Goal: Information Seeking & Learning: Check status

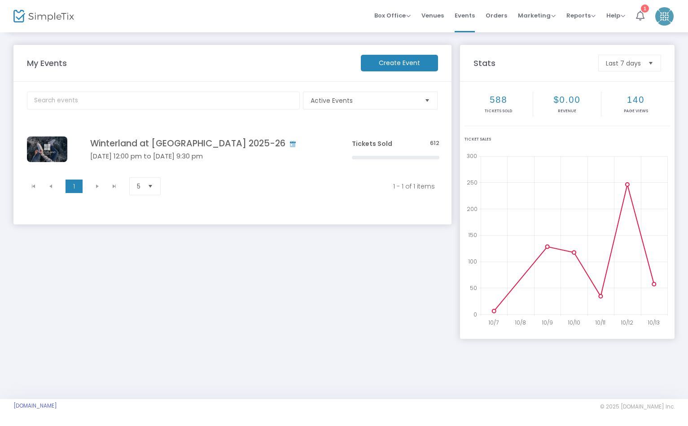
click at [640, 12] on icon at bounding box center [640, 16] width 9 height 10
click at [585, 11] on span "Reports" at bounding box center [581, 15] width 29 height 9
click at [585, 41] on li "Sales Reports" at bounding box center [596, 41] width 58 height 18
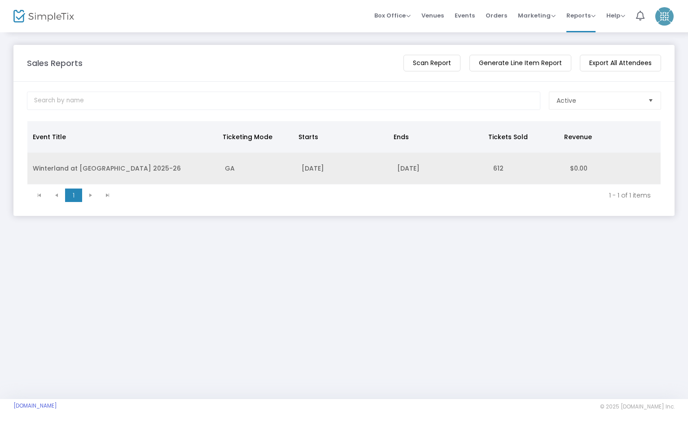
click at [165, 171] on td "Winterland at [GEOGRAPHIC_DATA] 2025-26" at bounding box center [123, 169] width 192 height 32
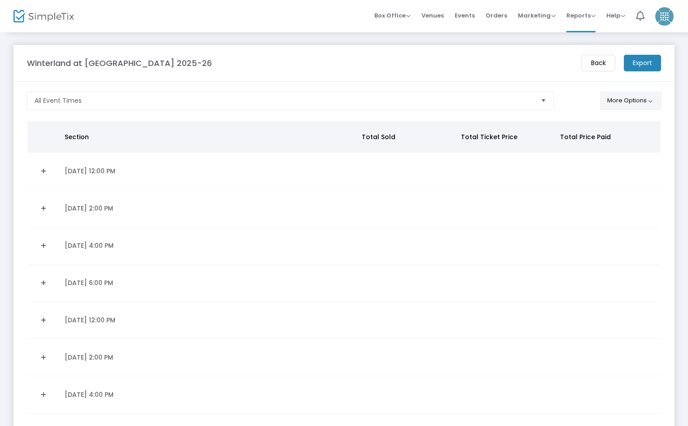
click at [639, 101] on button "More Options" at bounding box center [631, 101] width 62 height 18
click at [640, 101] on button "More Options" at bounding box center [631, 101] width 62 height 18
click at [537, 100] on span "Select" at bounding box center [544, 100] width 15 height 15
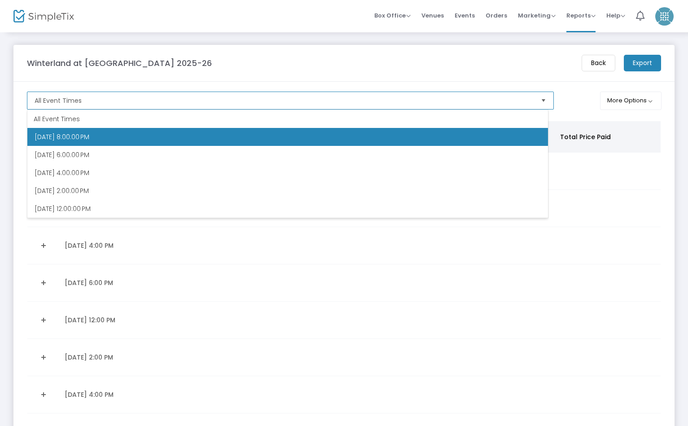
click at [537, 100] on span "Select" at bounding box center [544, 100] width 15 height 15
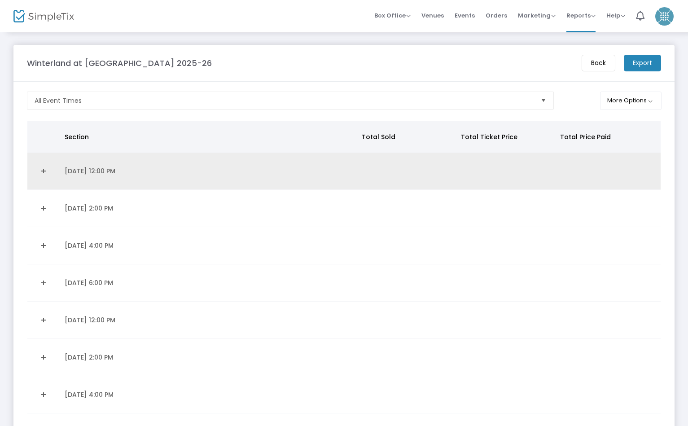
click at [43, 168] on link "Expand Details" at bounding box center [43, 171] width 21 height 14
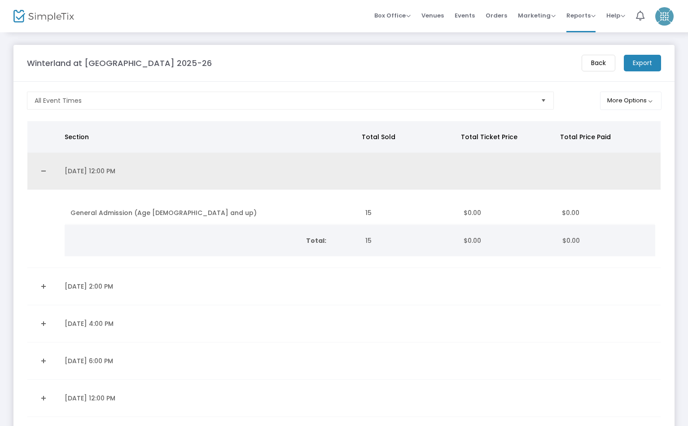
click at [43, 168] on link "Collapse Details" at bounding box center [43, 171] width 21 height 14
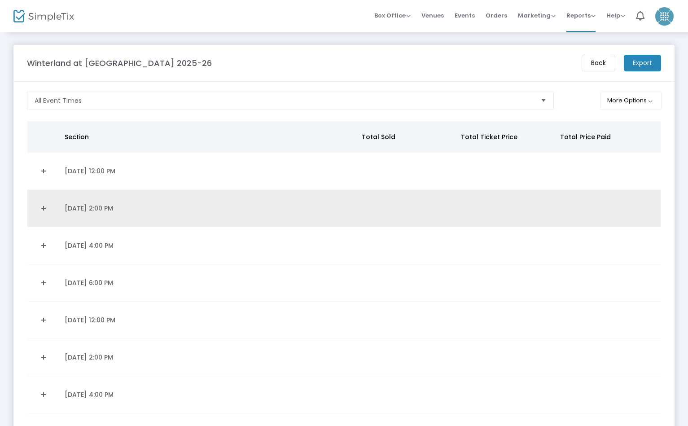
click at [44, 208] on link "Expand Details" at bounding box center [43, 208] width 21 height 14
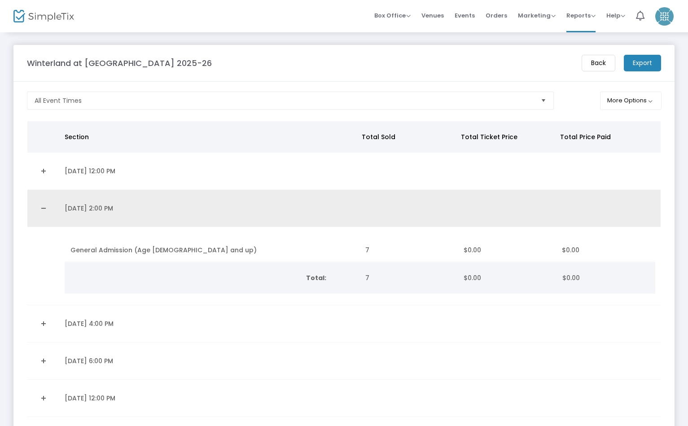
click at [44, 208] on link "Collapse Details" at bounding box center [43, 208] width 21 height 14
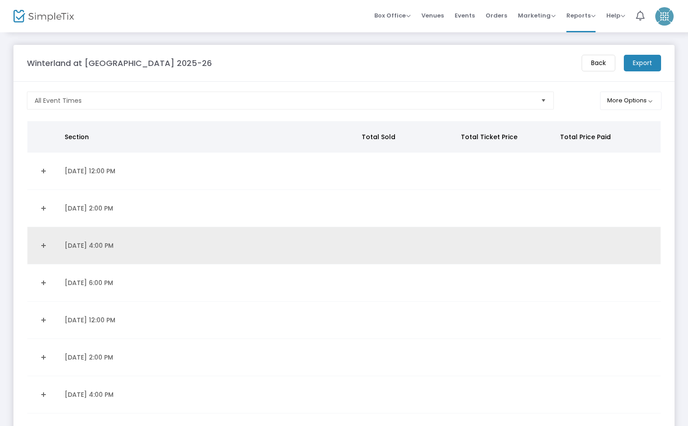
click at [44, 244] on link "Expand Details" at bounding box center [43, 245] width 21 height 14
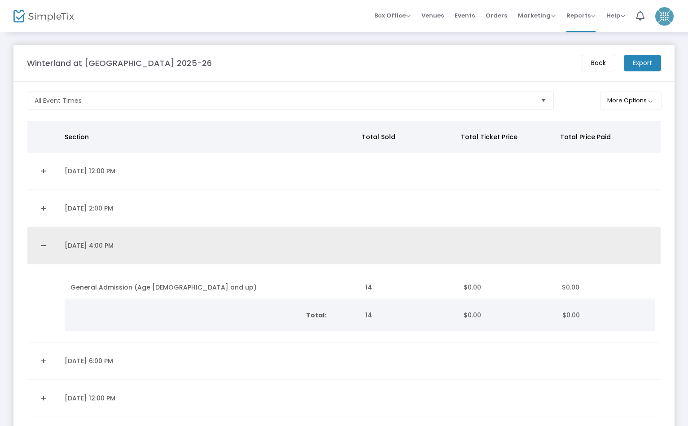
click at [46, 243] on link "Collapse Details" at bounding box center [43, 245] width 21 height 14
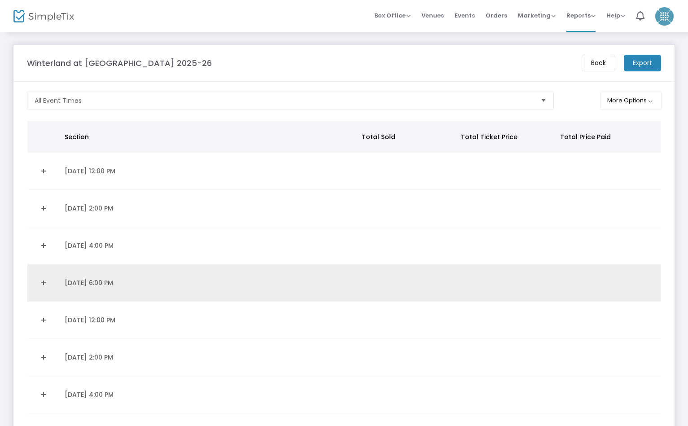
click at [42, 282] on link "Expand Details" at bounding box center [43, 283] width 21 height 14
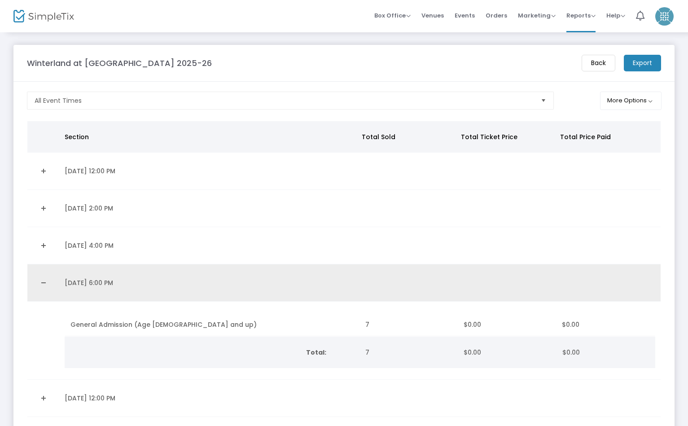
click at [45, 284] on link "Collapse Details" at bounding box center [43, 283] width 21 height 14
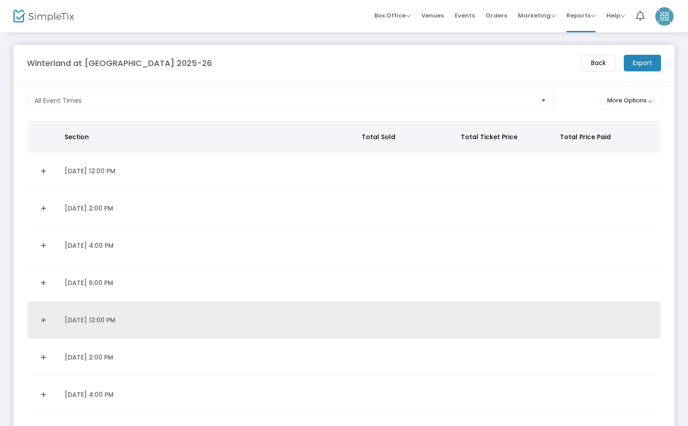
click at [42, 318] on link "Expand Details" at bounding box center [43, 320] width 21 height 14
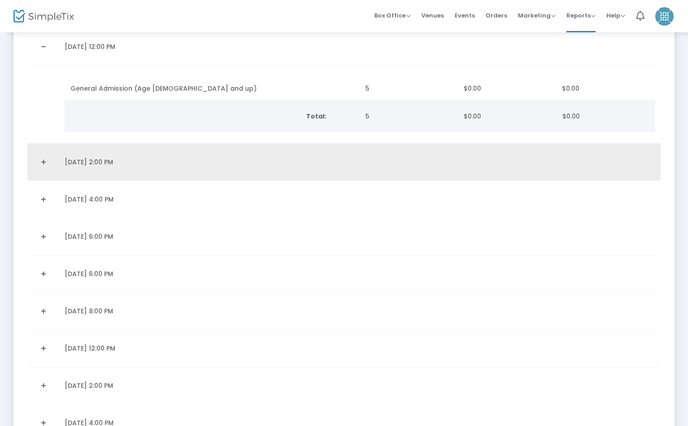
scroll to position [205, 0]
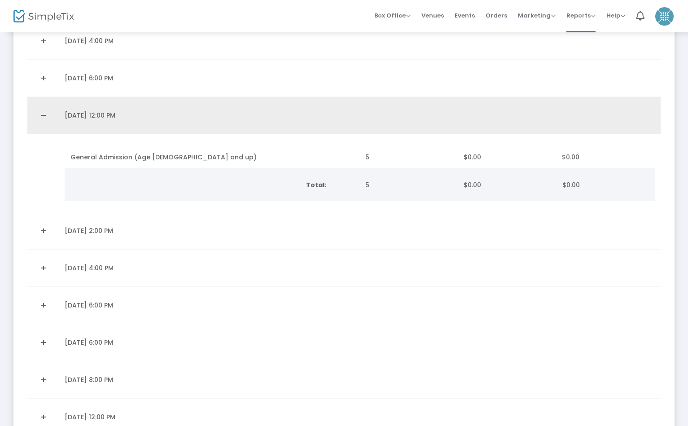
click at [46, 115] on link "Collapse Details" at bounding box center [43, 115] width 21 height 14
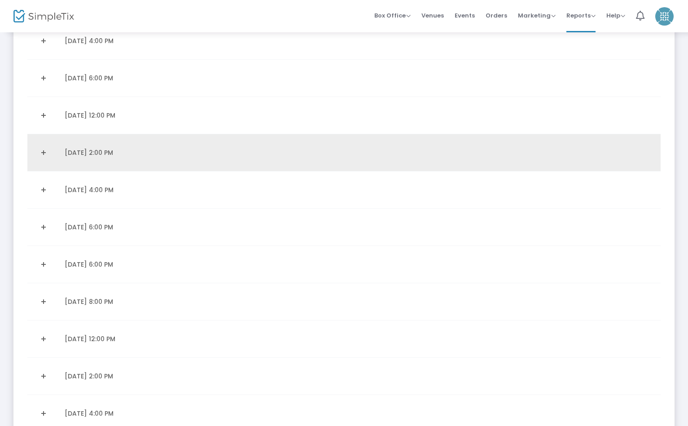
click at [46, 154] on link "Expand Details" at bounding box center [43, 153] width 21 height 14
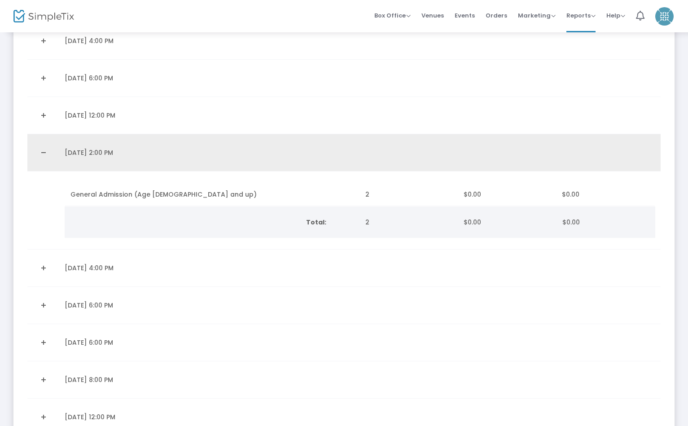
click at [46, 154] on link "Collapse Details" at bounding box center [43, 153] width 21 height 14
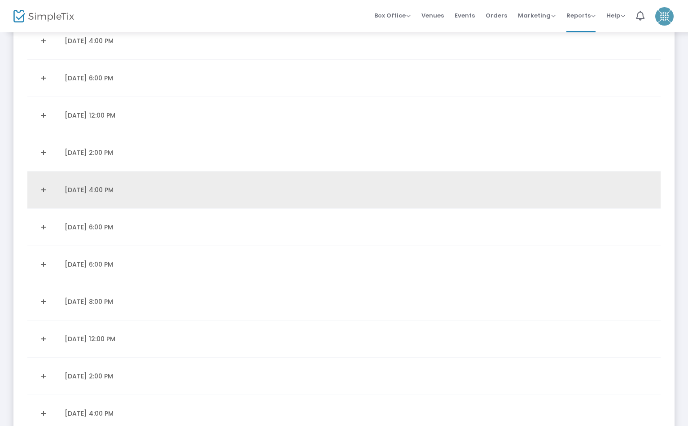
click at [45, 188] on link "Expand Details" at bounding box center [43, 190] width 21 height 14
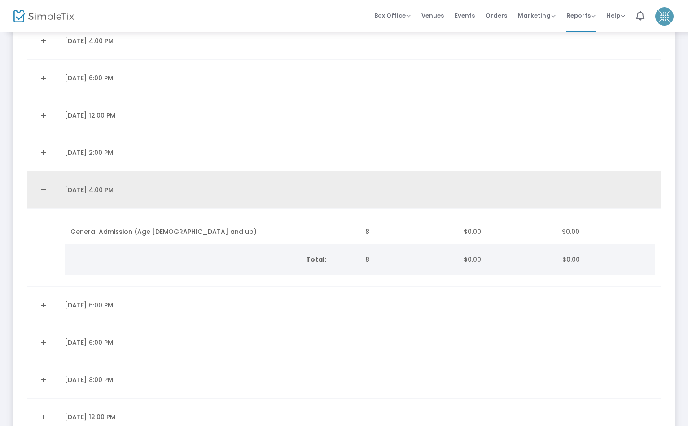
click at [45, 188] on link "Collapse Details" at bounding box center [43, 190] width 21 height 14
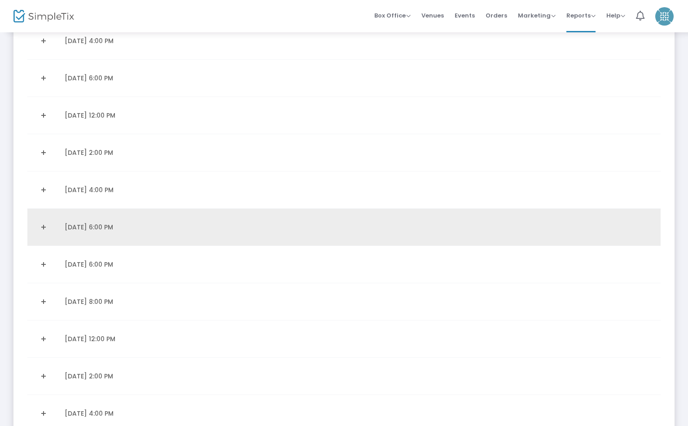
click at [43, 226] on link "Expand Details" at bounding box center [43, 227] width 21 height 14
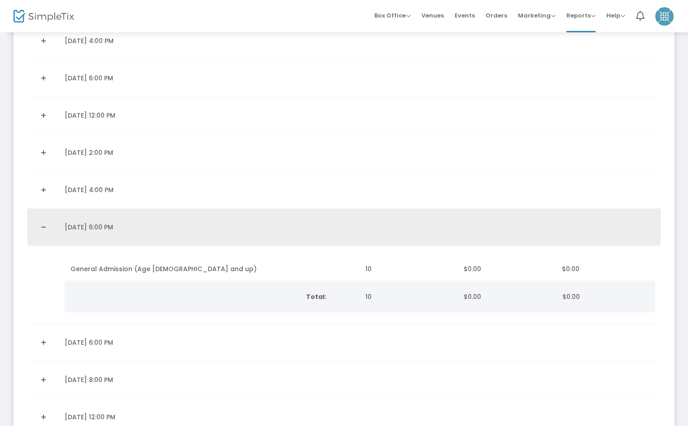
click at [43, 229] on link "Collapse Details" at bounding box center [43, 227] width 21 height 14
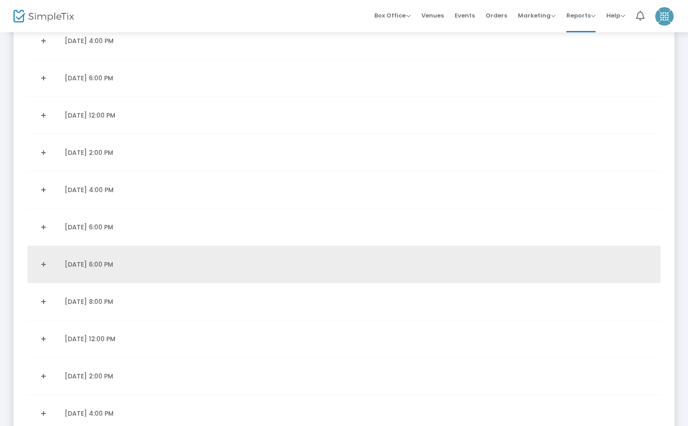
click at [40, 261] on link "Expand Details" at bounding box center [43, 264] width 21 height 14
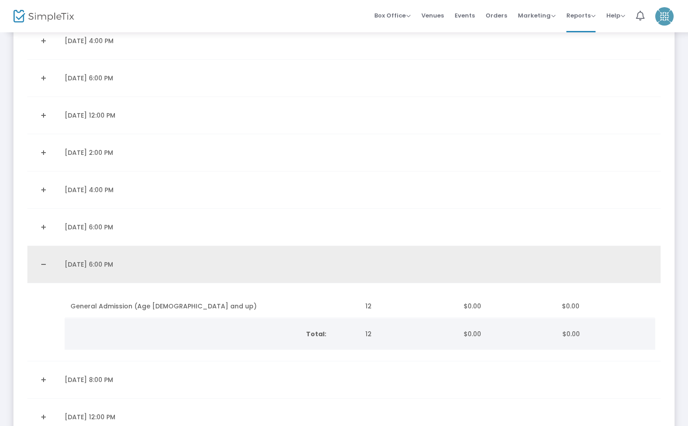
click at [40, 261] on link "Collapse Details" at bounding box center [43, 264] width 21 height 14
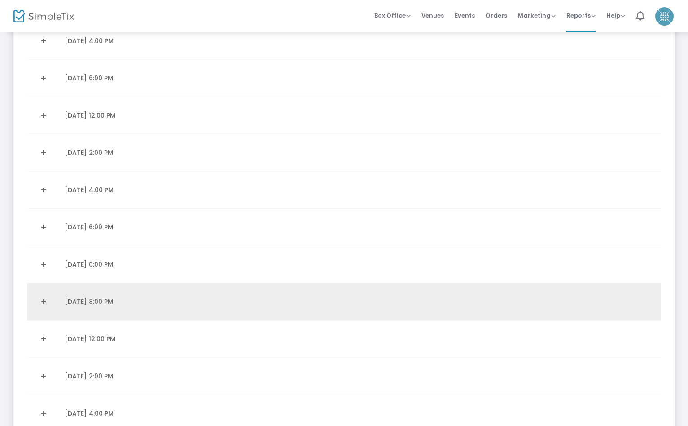
click at [44, 300] on link "Expand Details" at bounding box center [43, 302] width 21 height 14
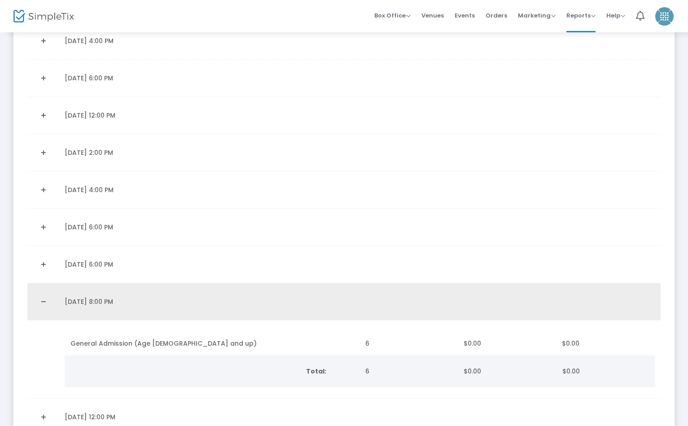
click at [44, 300] on link "Collapse Details" at bounding box center [43, 302] width 21 height 14
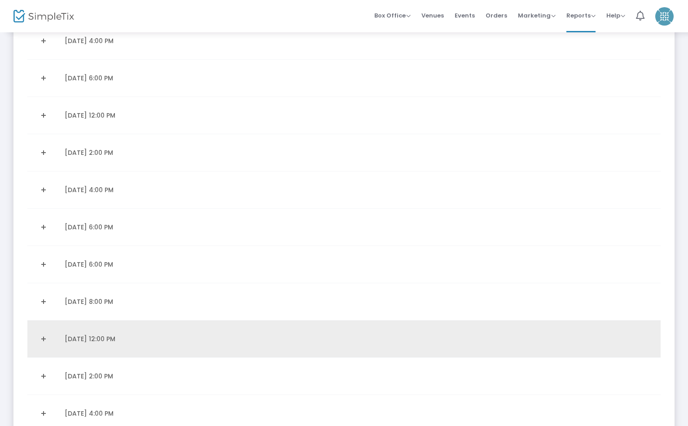
click at [45, 335] on link "Expand Details" at bounding box center [43, 339] width 21 height 14
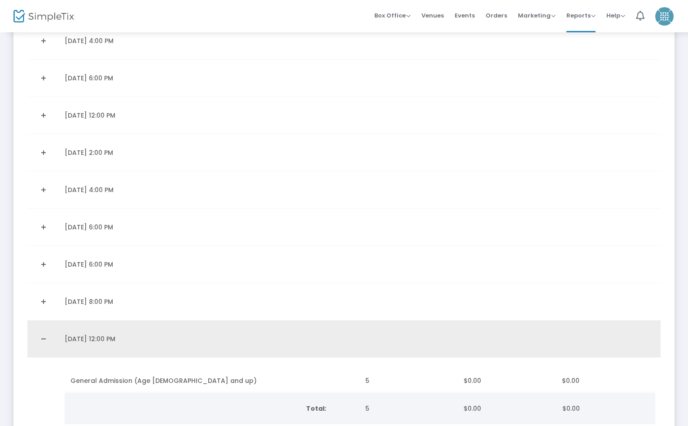
click at [45, 335] on link "Collapse Details" at bounding box center [43, 339] width 21 height 14
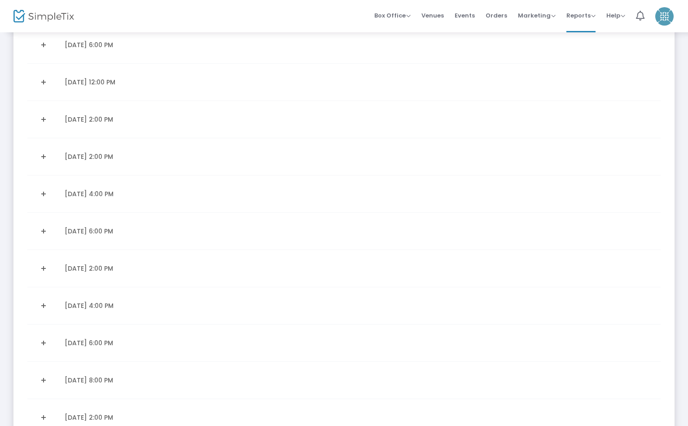
scroll to position [631, 0]
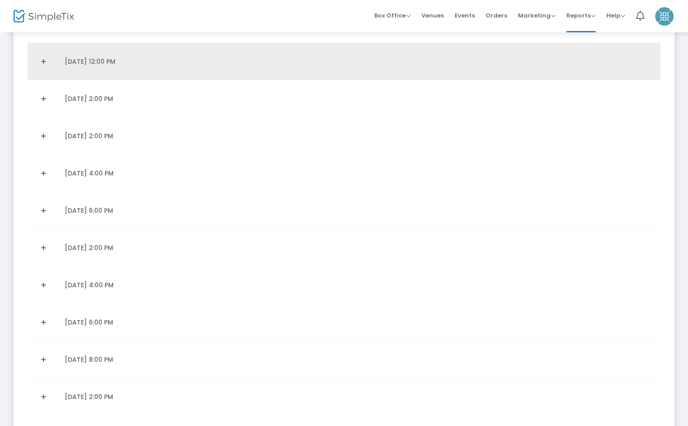
click at [44, 61] on link "Expand Details" at bounding box center [43, 61] width 21 height 14
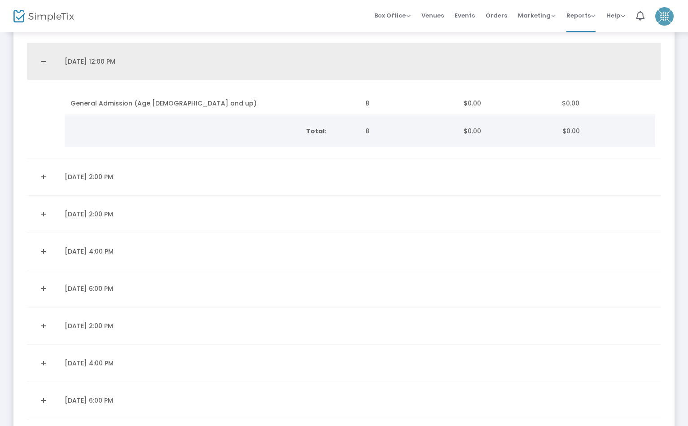
click at [44, 61] on link "Collapse Details" at bounding box center [43, 61] width 21 height 14
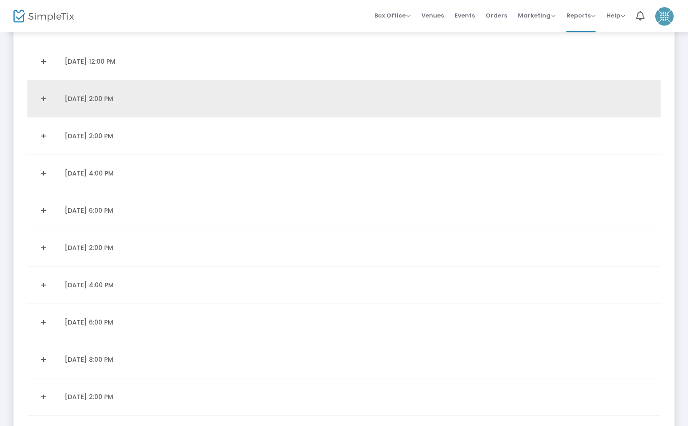
click at [43, 98] on link "Expand Details" at bounding box center [43, 99] width 21 height 14
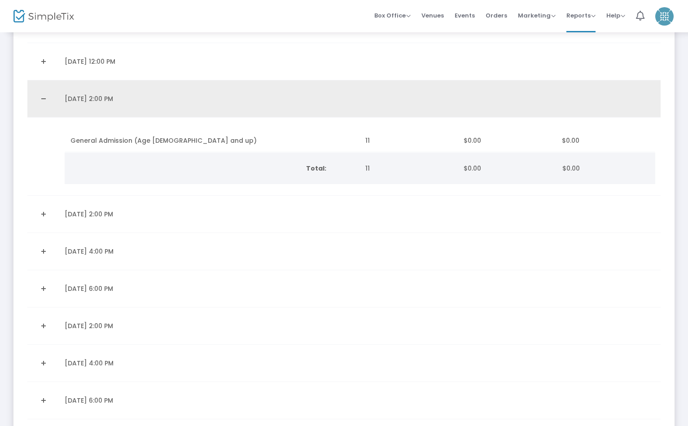
click at [43, 98] on link "Collapse Details" at bounding box center [43, 99] width 21 height 14
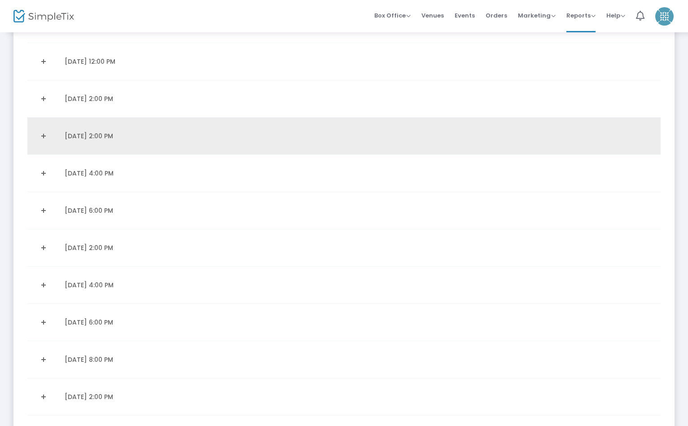
click at [44, 135] on link "Expand Details" at bounding box center [43, 136] width 21 height 14
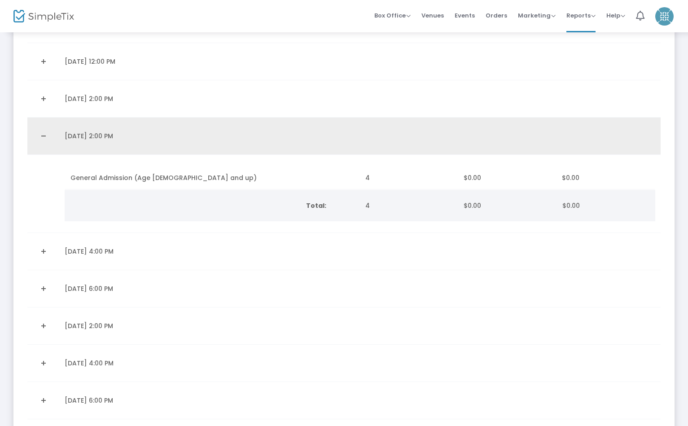
click at [44, 135] on link "Collapse Details" at bounding box center [43, 136] width 21 height 14
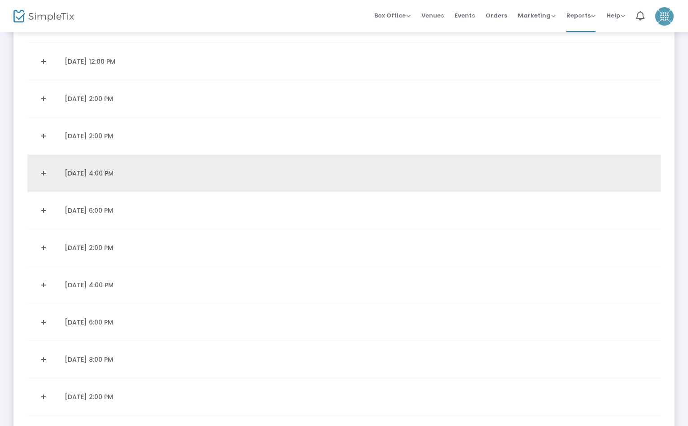
click at [46, 168] on link "Expand Details" at bounding box center [43, 173] width 21 height 14
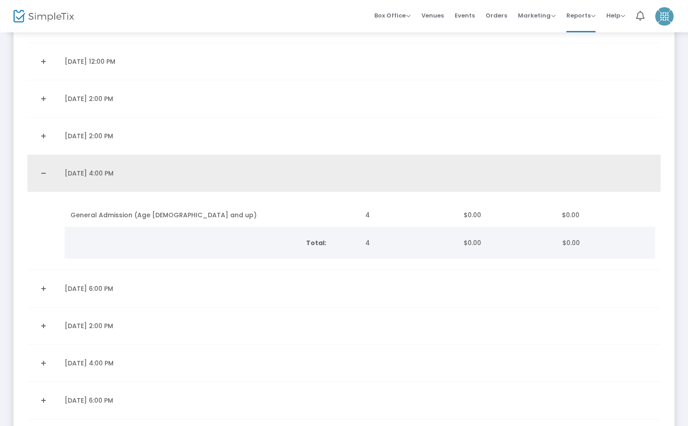
click at [46, 168] on link "Collapse Details" at bounding box center [43, 173] width 21 height 14
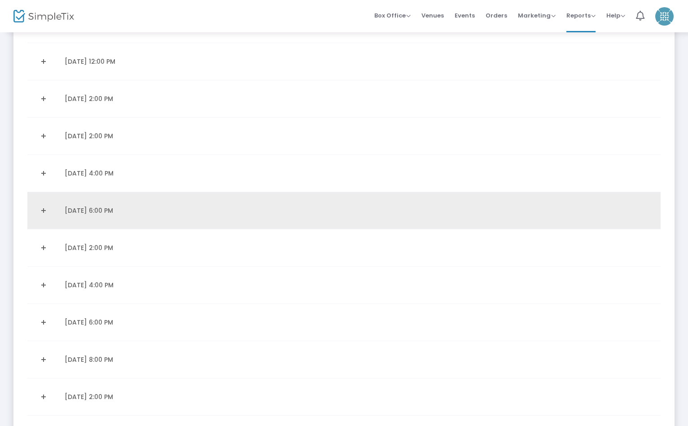
click at [46, 208] on link "Expand Details" at bounding box center [43, 210] width 21 height 14
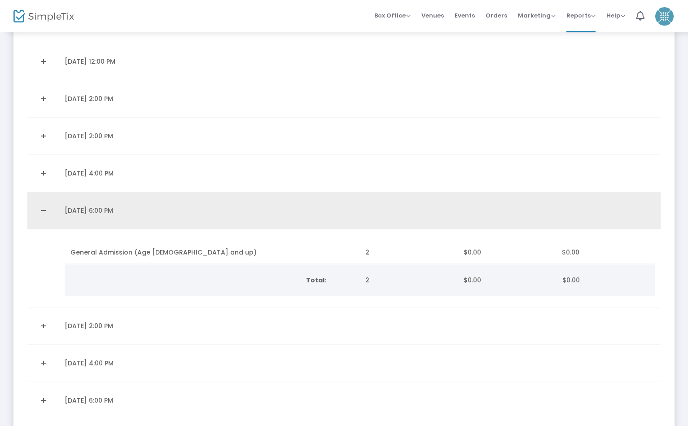
click at [45, 210] on link "Collapse Details" at bounding box center [43, 210] width 21 height 14
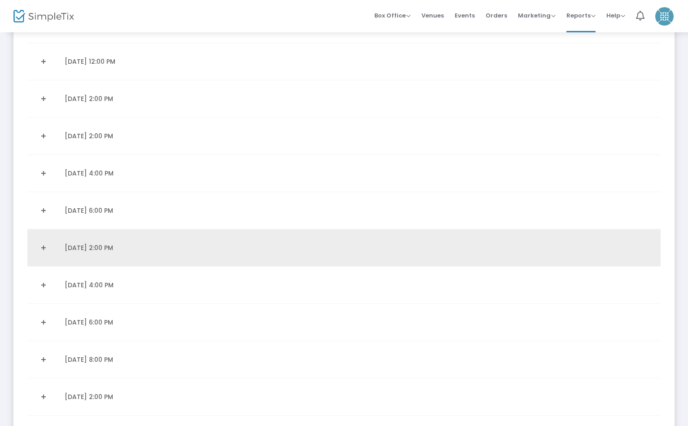
click at [43, 247] on link "Expand Details" at bounding box center [43, 248] width 21 height 14
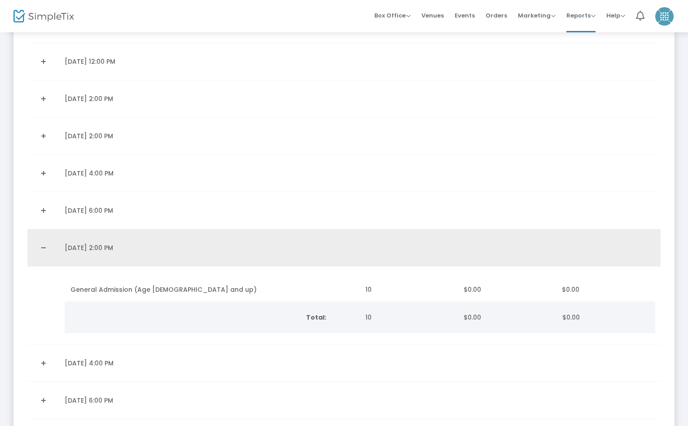
click at [43, 247] on link "Collapse Details" at bounding box center [43, 248] width 21 height 14
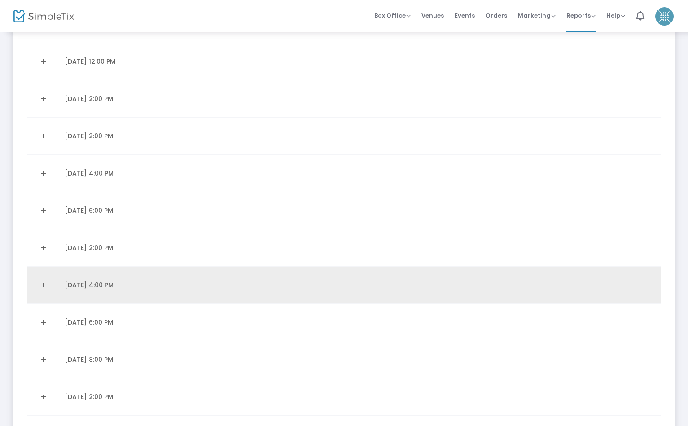
click at [48, 284] on link "Expand Details" at bounding box center [43, 285] width 21 height 14
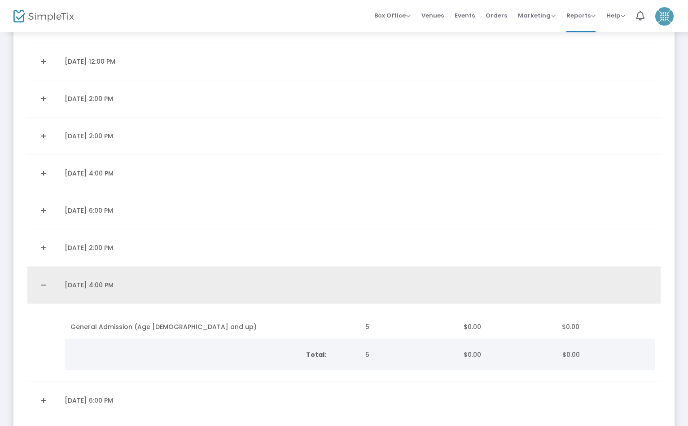
click at [41, 284] on link "Collapse Details" at bounding box center [43, 285] width 21 height 14
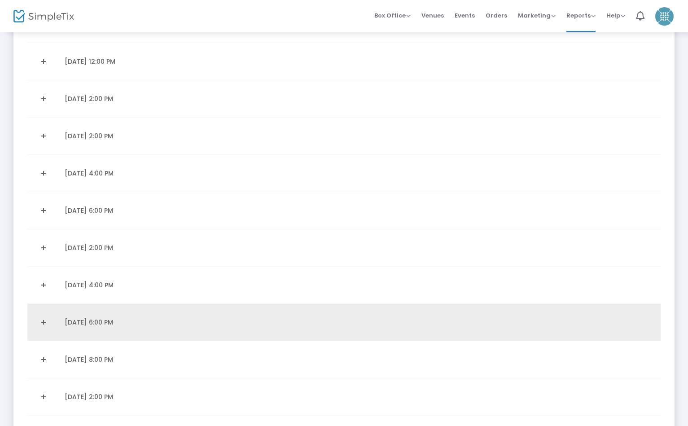
click at [41, 322] on link "Expand Details" at bounding box center [43, 322] width 21 height 14
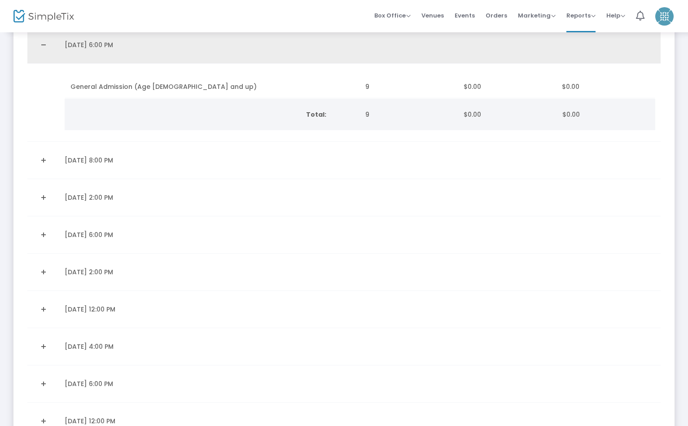
scroll to position [904, 0]
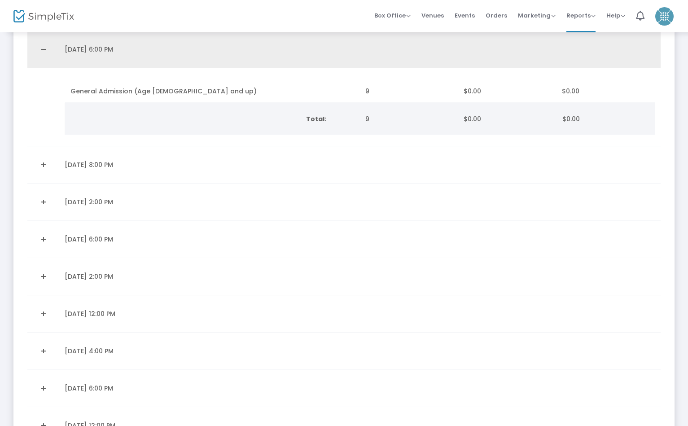
click at [44, 49] on link "Collapse Details" at bounding box center [43, 49] width 21 height 14
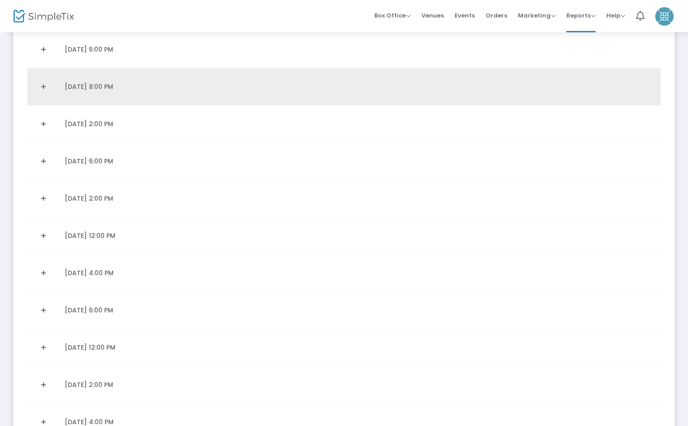
click at [39, 93] on link "Expand Details" at bounding box center [43, 86] width 21 height 14
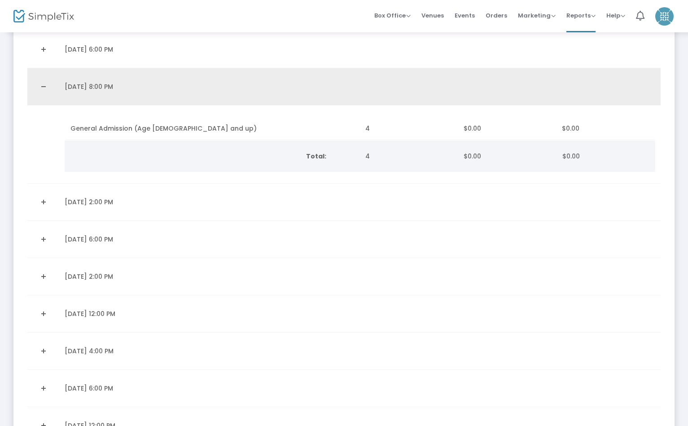
click at [41, 86] on link "Collapse Details" at bounding box center [43, 86] width 21 height 14
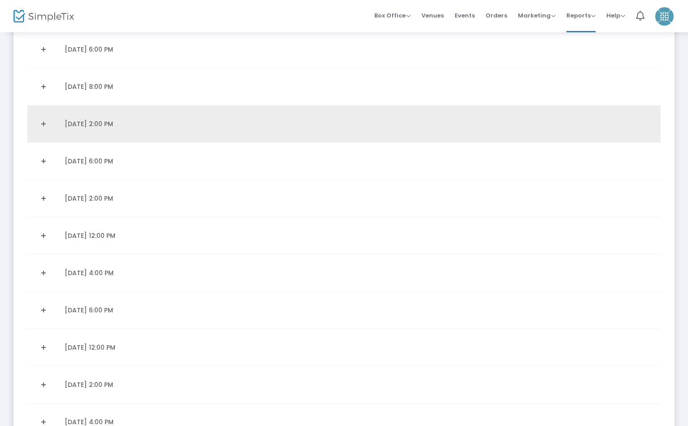
click at [44, 120] on link "Expand Details" at bounding box center [43, 124] width 21 height 14
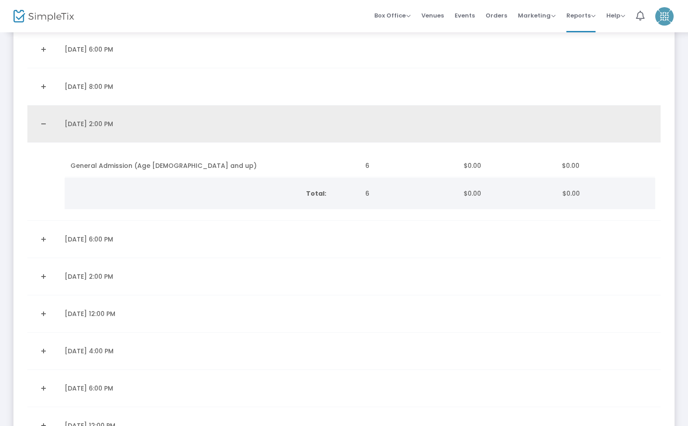
click at [44, 120] on link "Collapse Details" at bounding box center [43, 124] width 21 height 14
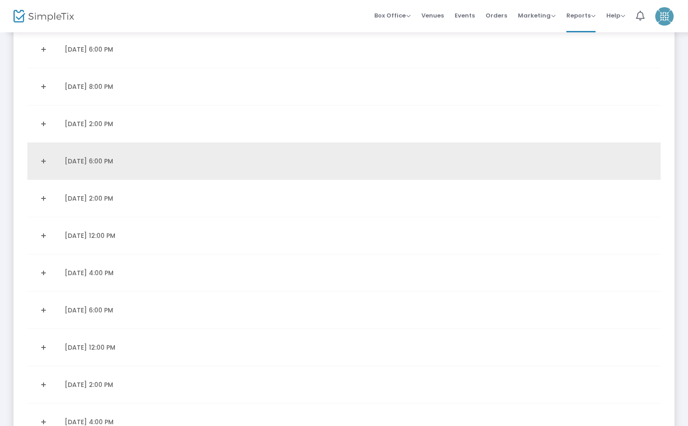
click at [46, 156] on link "Expand Details" at bounding box center [43, 161] width 21 height 14
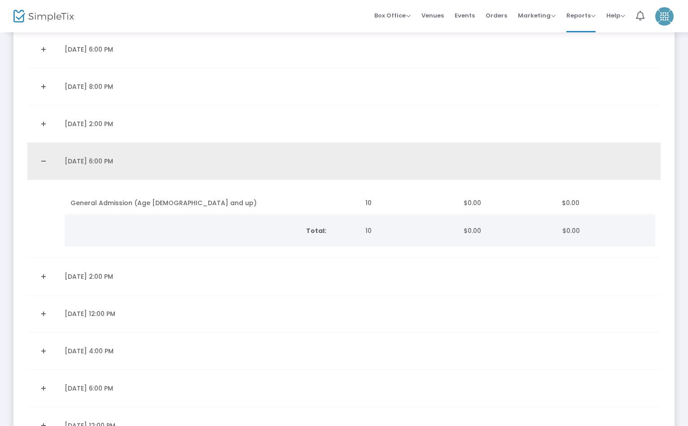
click at [45, 158] on link "Collapse Details" at bounding box center [43, 161] width 21 height 14
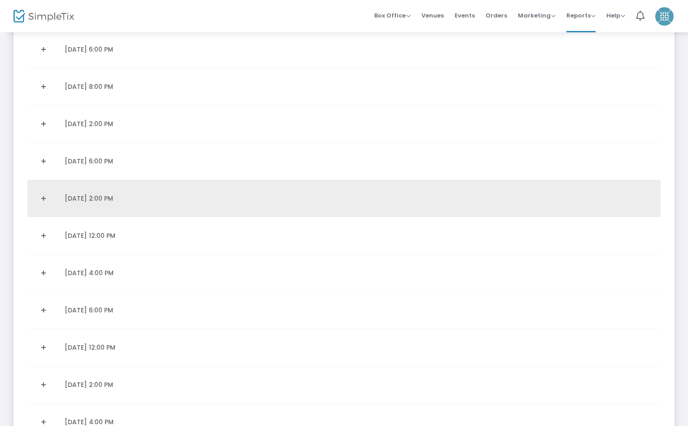
click at [44, 199] on link "Expand Details" at bounding box center [43, 198] width 21 height 14
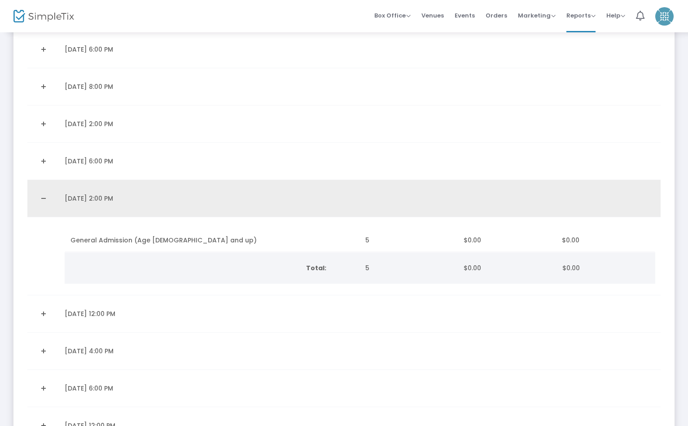
click at [44, 199] on link "Collapse Details" at bounding box center [43, 198] width 21 height 14
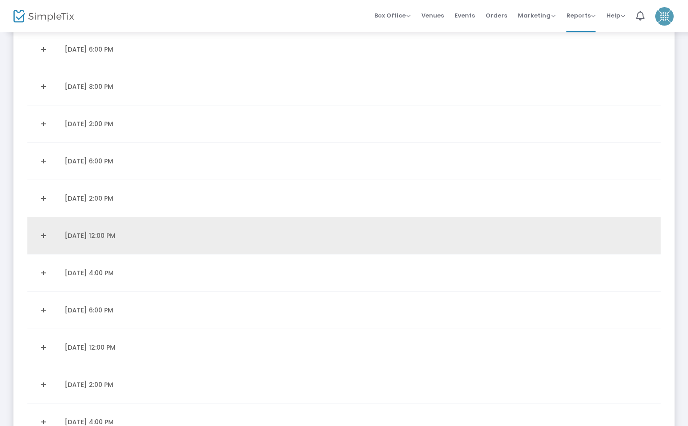
click at [44, 231] on link "Expand Details" at bounding box center [43, 236] width 21 height 14
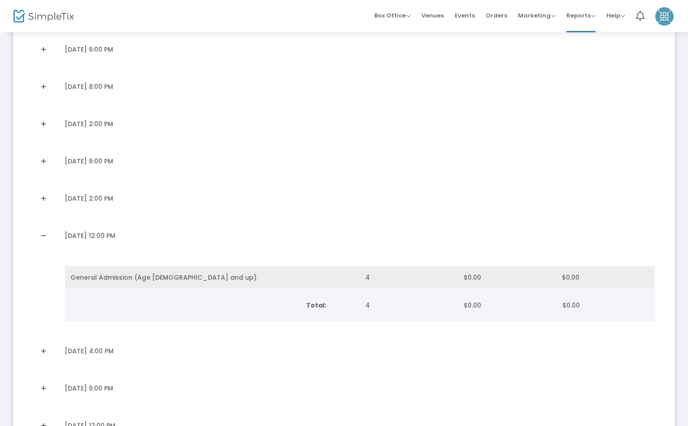
click at [187, 278] on td "General Admission (Age 3 and up)" at bounding box center [212, 277] width 295 height 23
click at [158, 278] on span "General Admission (Age 3 and up)" at bounding box center [164, 277] width 186 height 9
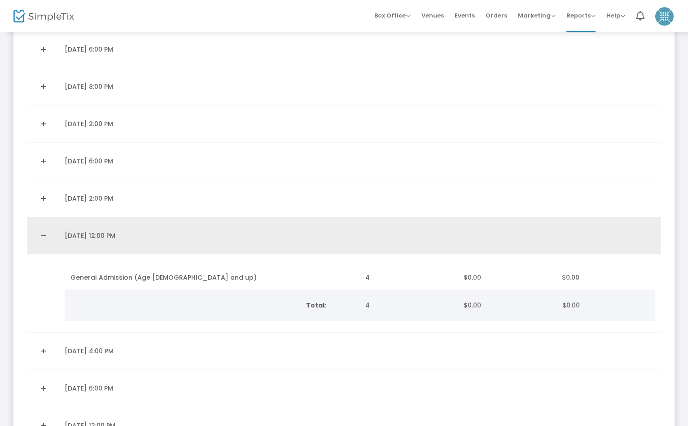
click at [40, 238] on link "Collapse Details" at bounding box center [43, 236] width 21 height 14
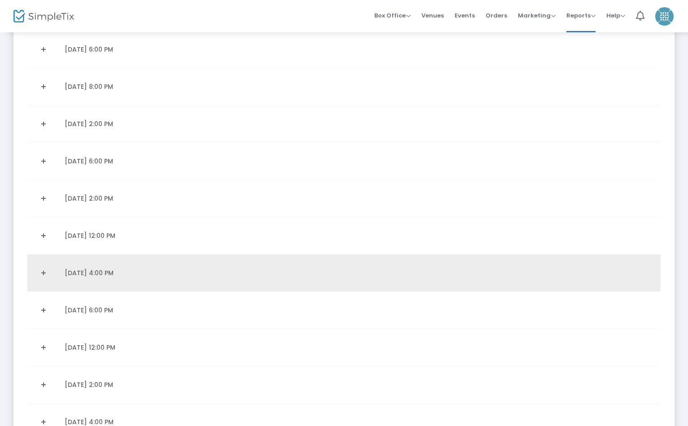
click at [43, 270] on link "Expand Details" at bounding box center [43, 273] width 21 height 14
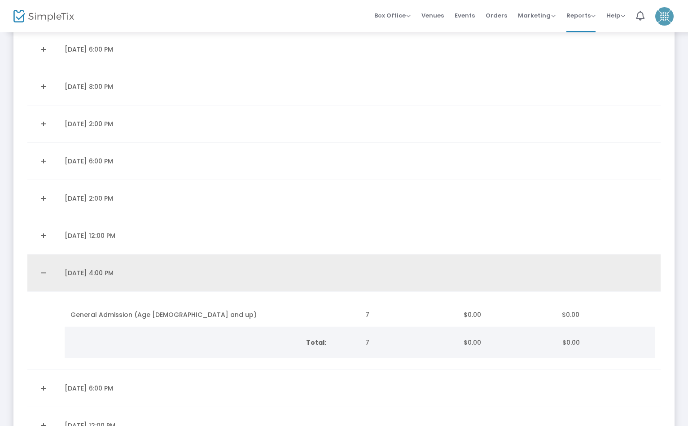
click at [43, 270] on link "Collapse Details" at bounding box center [43, 273] width 21 height 14
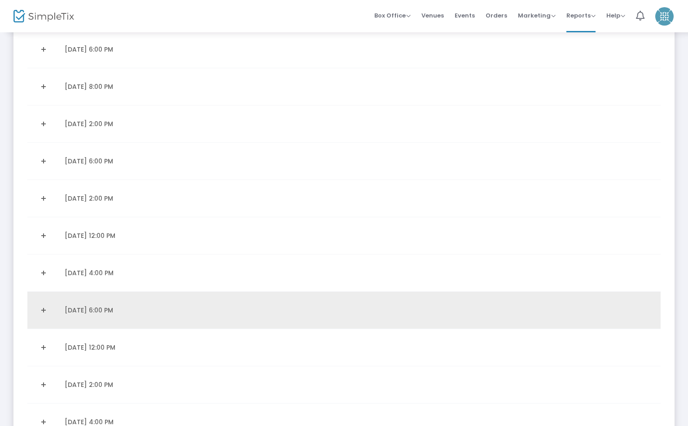
click at [46, 305] on link "Expand Details" at bounding box center [43, 310] width 21 height 14
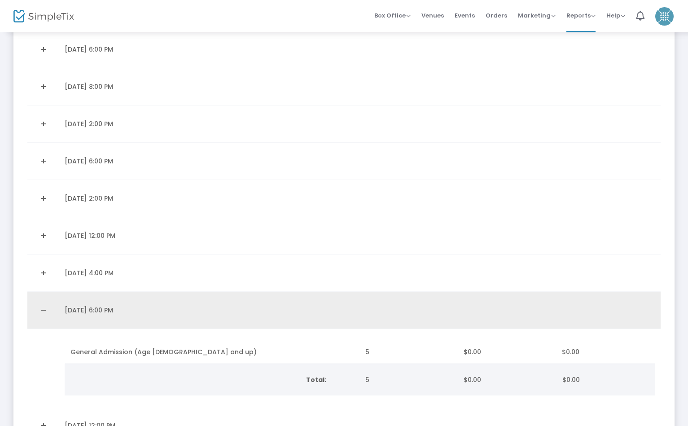
click at [46, 305] on link "Collapse Details" at bounding box center [43, 310] width 21 height 14
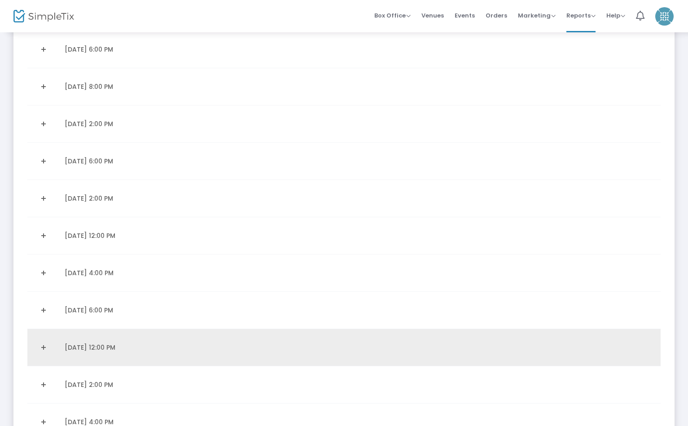
click at [48, 345] on link "Expand Details" at bounding box center [43, 347] width 21 height 14
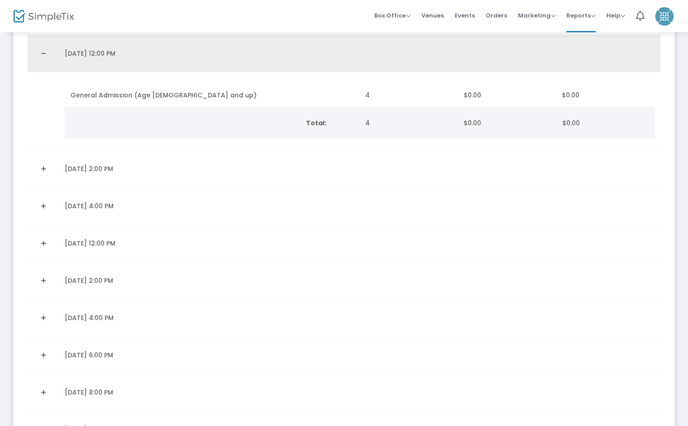
scroll to position [1212, 0]
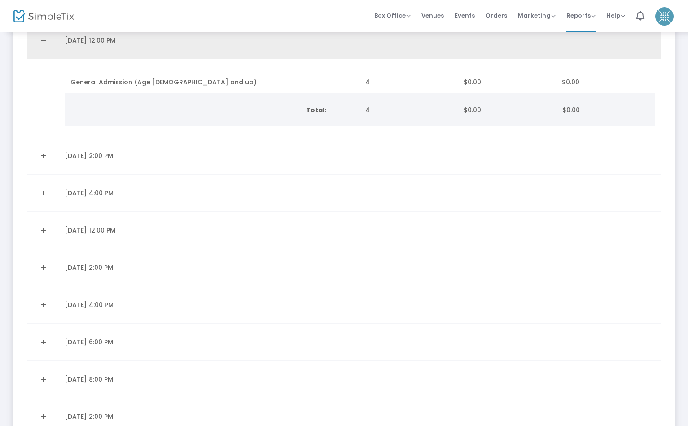
click at [44, 38] on link "Collapse Details" at bounding box center [43, 40] width 21 height 14
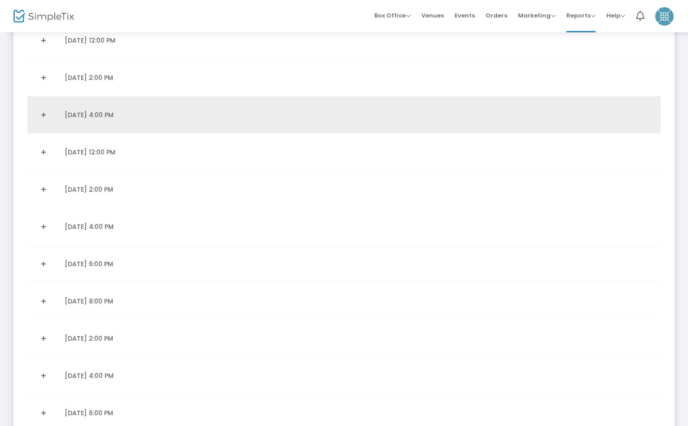
click at [70, 119] on td "11/28/2025 4:00 PM" at bounding box center [209, 115] width 301 height 37
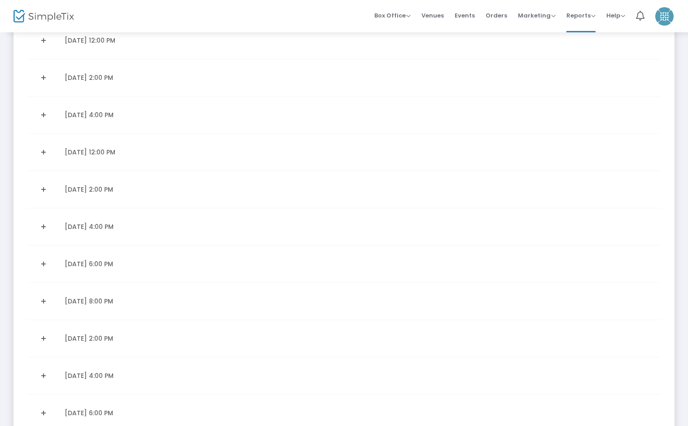
click at [69, 115] on td "11/28/2025 4:00 PM" at bounding box center [209, 115] width 301 height 37
click at [43, 114] on link "Expand Details" at bounding box center [43, 115] width 21 height 14
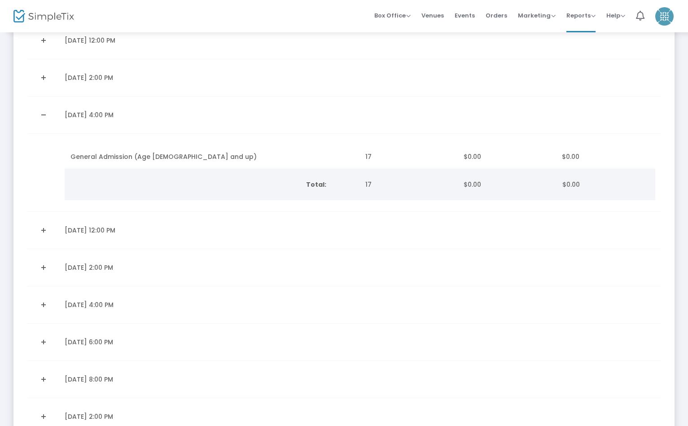
click at [43, 114] on link "Collapse Details" at bounding box center [43, 115] width 21 height 14
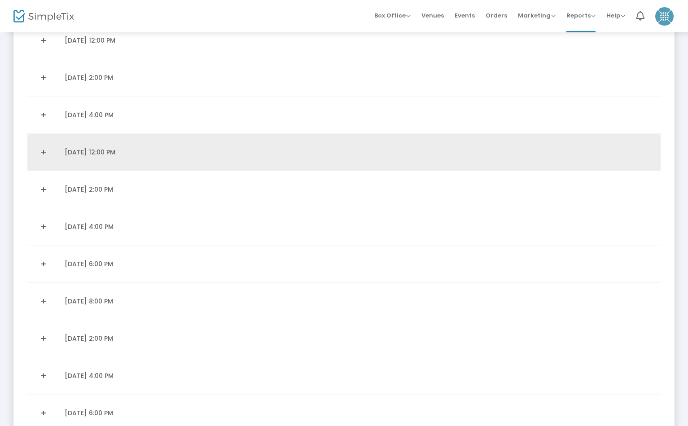
click at [42, 150] on link "Expand Details" at bounding box center [43, 152] width 21 height 14
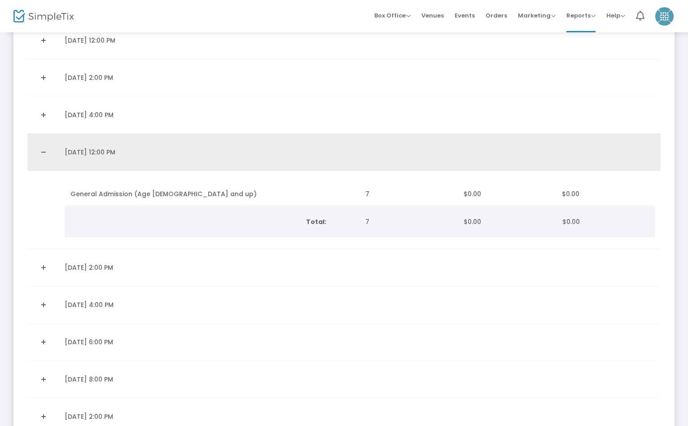
click at [38, 149] on link "Collapse Details" at bounding box center [43, 152] width 21 height 14
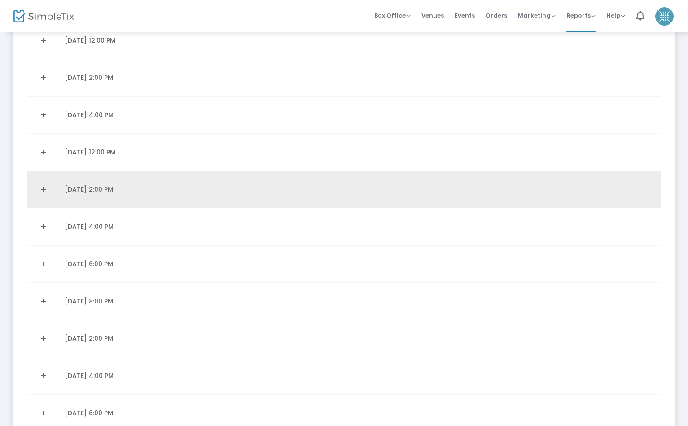
click at [40, 192] on link "Expand Details" at bounding box center [43, 189] width 21 height 14
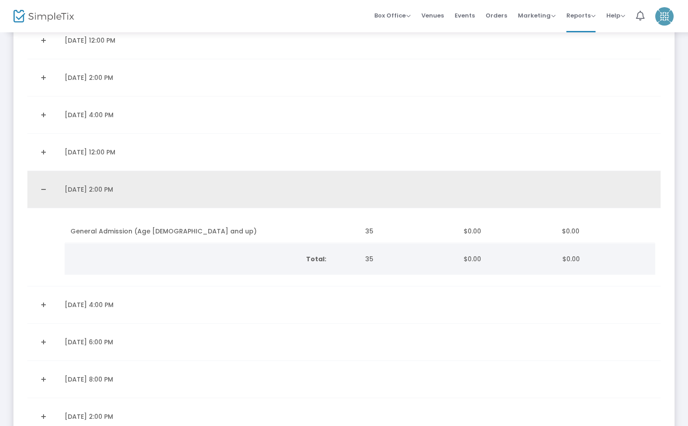
click at [43, 188] on link "Collapse Details" at bounding box center [43, 189] width 21 height 14
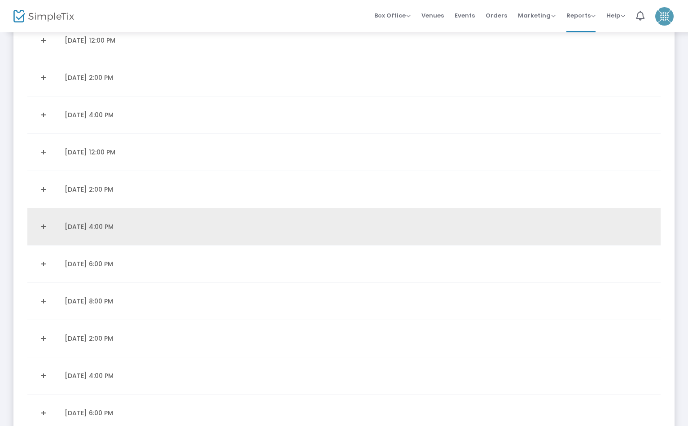
click at [43, 225] on link "Expand Details" at bounding box center [43, 227] width 21 height 14
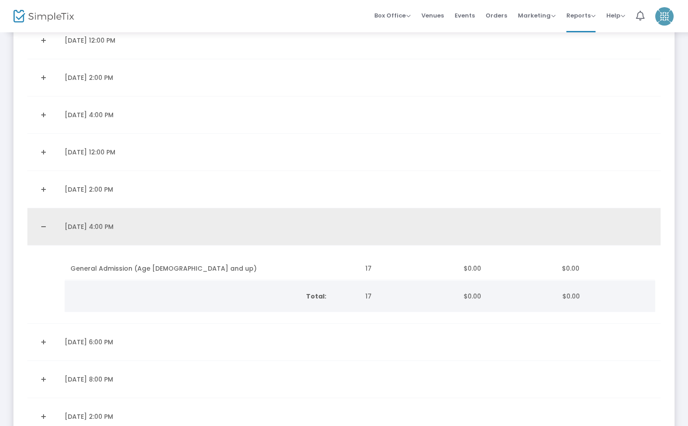
click at [43, 225] on link "Collapse Details" at bounding box center [43, 227] width 21 height 14
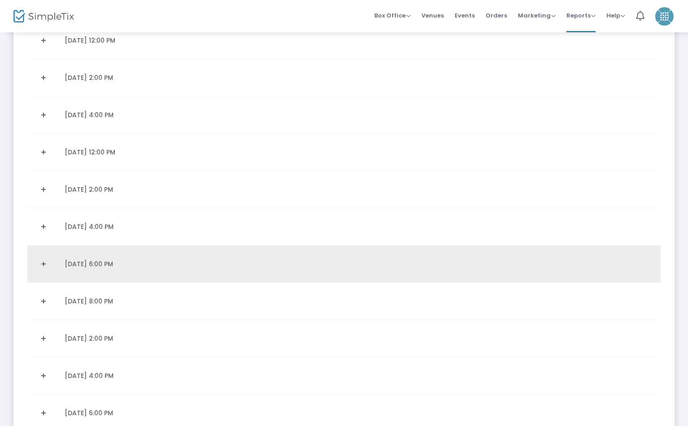
click at [41, 261] on link "Expand Details" at bounding box center [43, 264] width 21 height 14
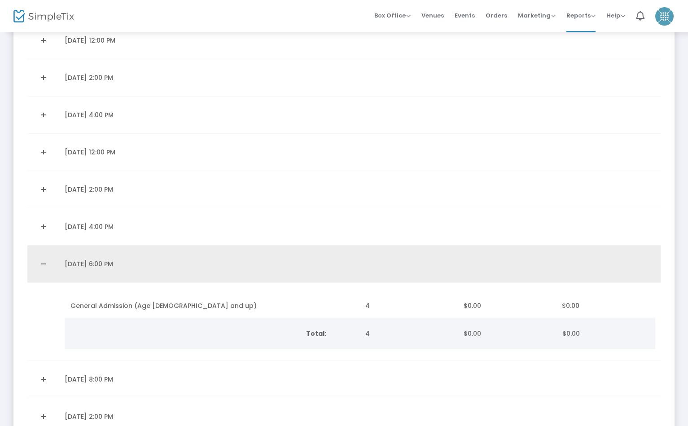
click at [41, 261] on link "Collapse Details" at bounding box center [43, 264] width 21 height 14
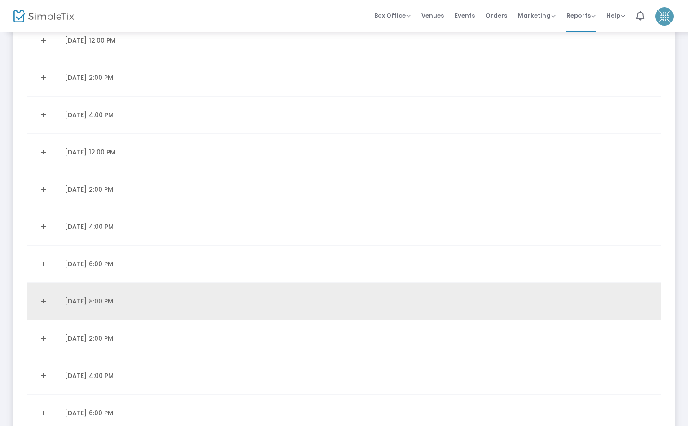
click at [42, 297] on link "Expand Details" at bounding box center [43, 301] width 21 height 14
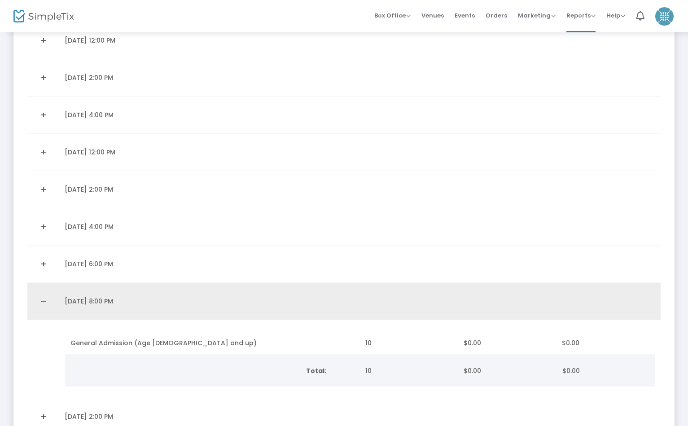
click at [42, 297] on link "Collapse Details" at bounding box center [43, 301] width 21 height 14
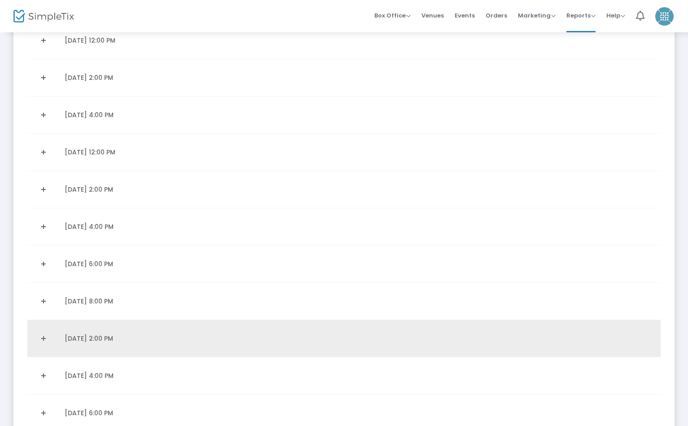
click at [42, 335] on link "Expand Details" at bounding box center [43, 338] width 21 height 14
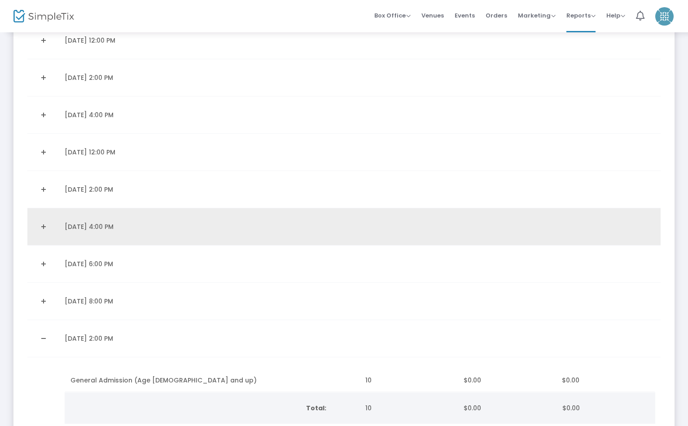
click at [37, 224] on link "Expand Details" at bounding box center [43, 227] width 21 height 14
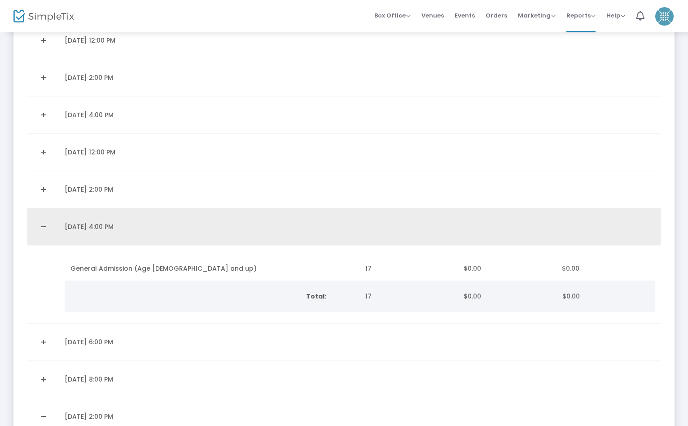
click at [38, 223] on link "Collapse Details" at bounding box center [43, 227] width 21 height 14
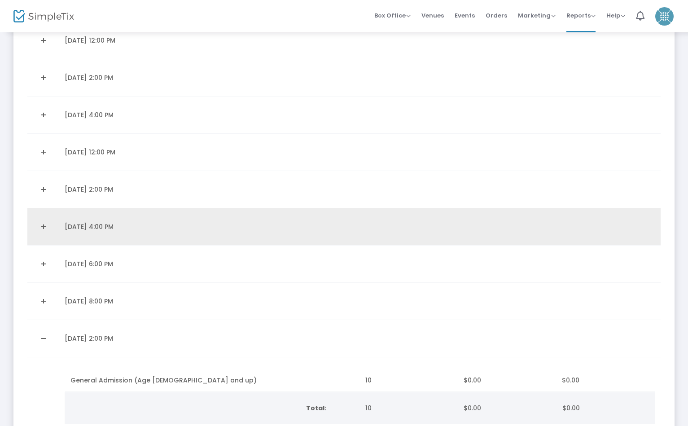
click at [40, 225] on link "Expand Details" at bounding box center [43, 227] width 21 height 14
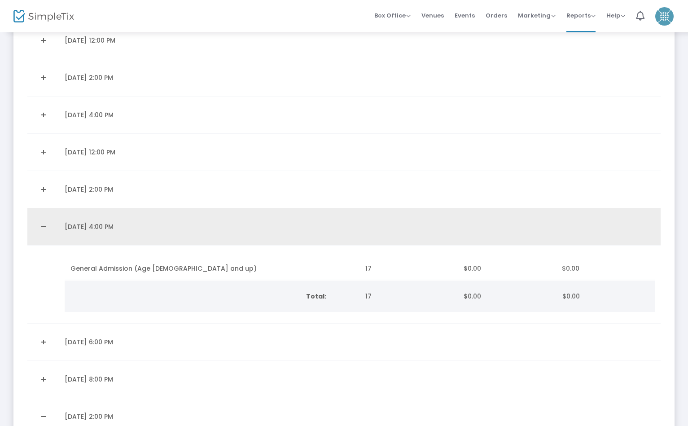
click at [40, 225] on link "Collapse Details" at bounding box center [43, 227] width 21 height 14
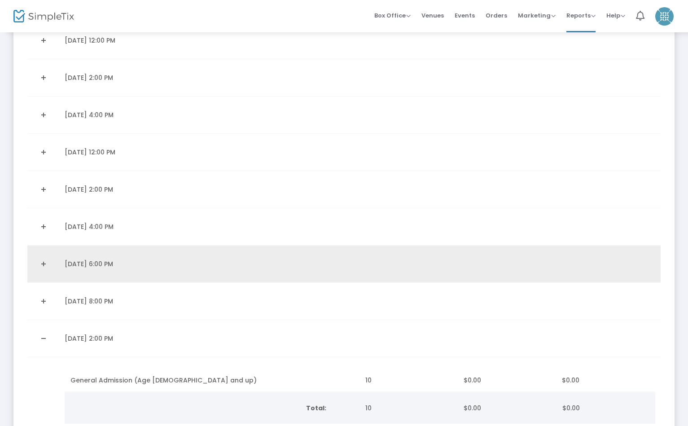
click at [44, 264] on link "Expand Details" at bounding box center [43, 264] width 21 height 14
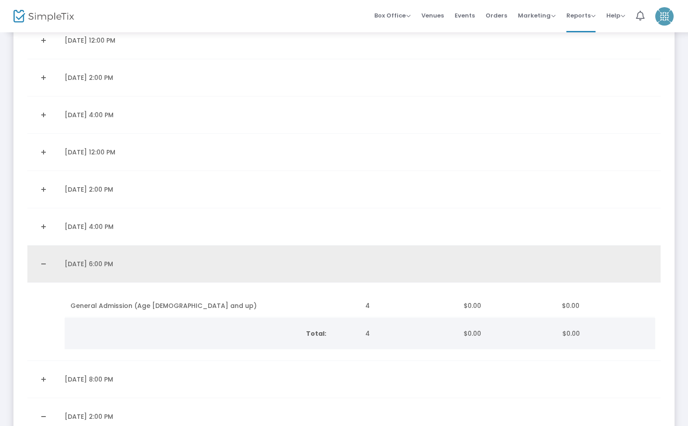
click at [44, 266] on link "Collapse Details" at bounding box center [43, 264] width 21 height 14
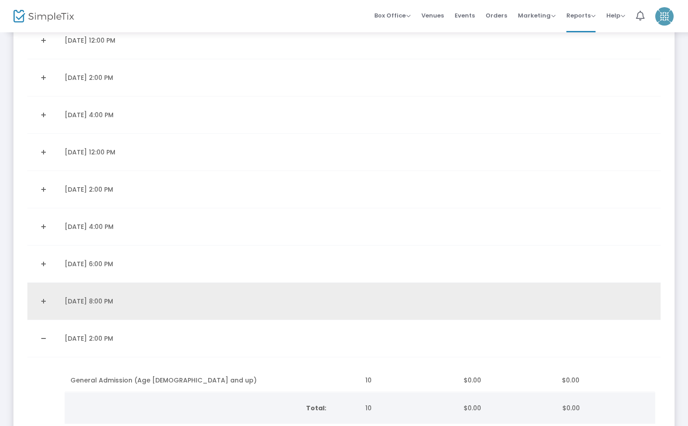
click at [42, 302] on link "Expand Details" at bounding box center [43, 301] width 21 height 14
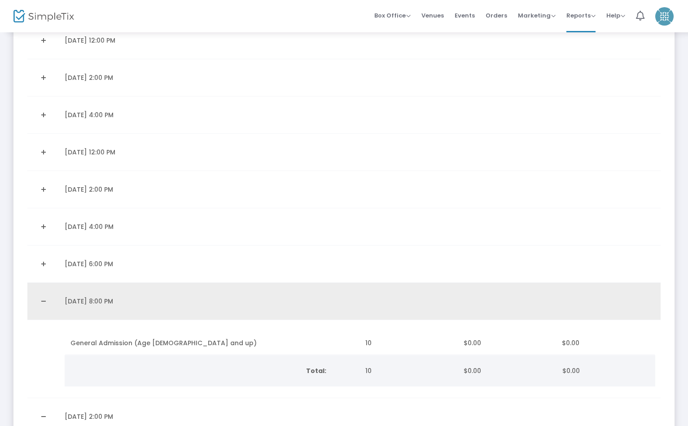
click at [42, 300] on link "Collapse Details" at bounding box center [43, 301] width 21 height 14
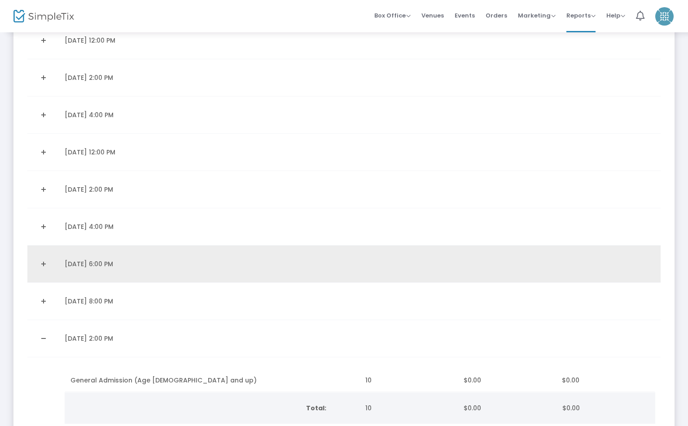
click at [43, 259] on link "Expand Details" at bounding box center [43, 264] width 21 height 14
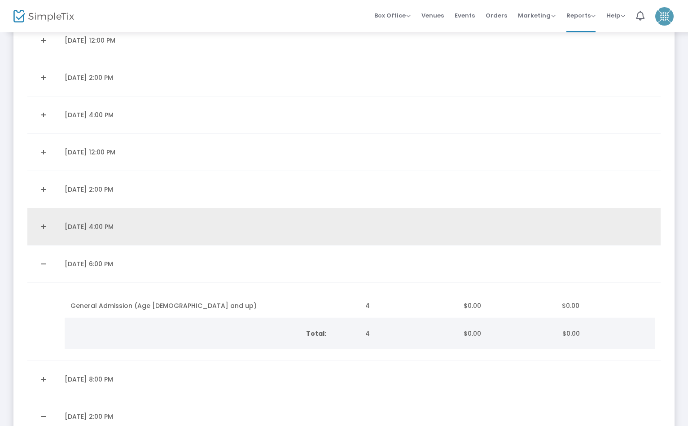
click at [42, 228] on link "Expand Details" at bounding box center [43, 227] width 21 height 14
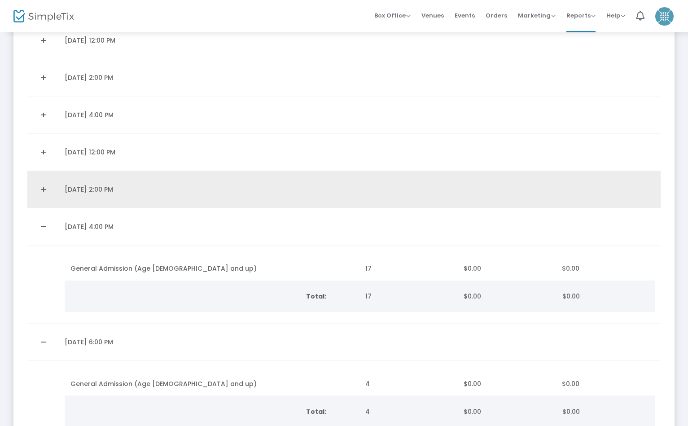
click at [41, 195] on link "Expand Details" at bounding box center [43, 189] width 21 height 14
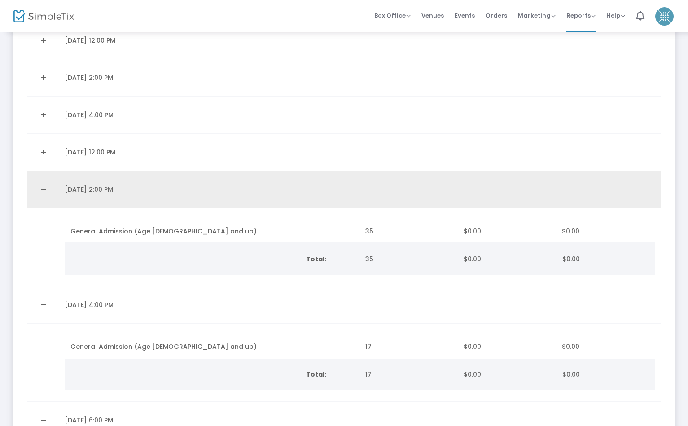
click at [47, 190] on link "Collapse Details" at bounding box center [43, 189] width 21 height 14
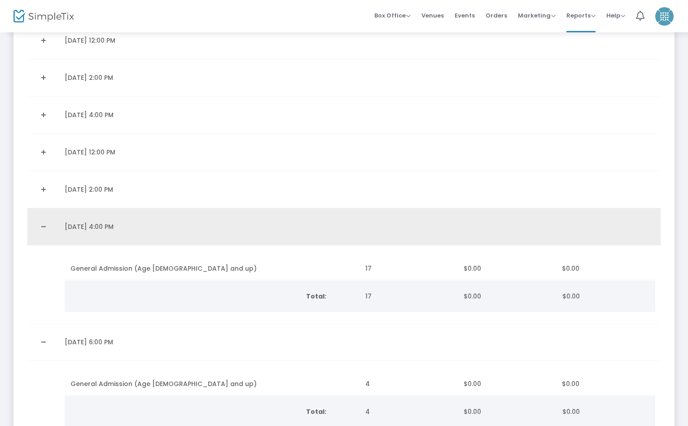
click at [41, 223] on link "Collapse Details" at bounding box center [43, 227] width 21 height 14
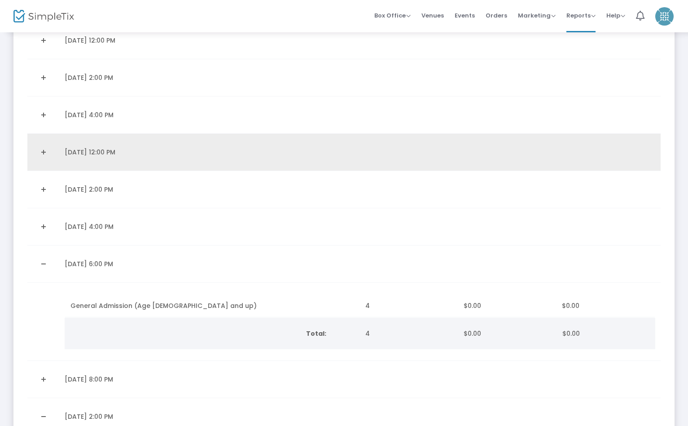
click at [44, 150] on link "Expand Details" at bounding box center [43, 152] width 21 height 14
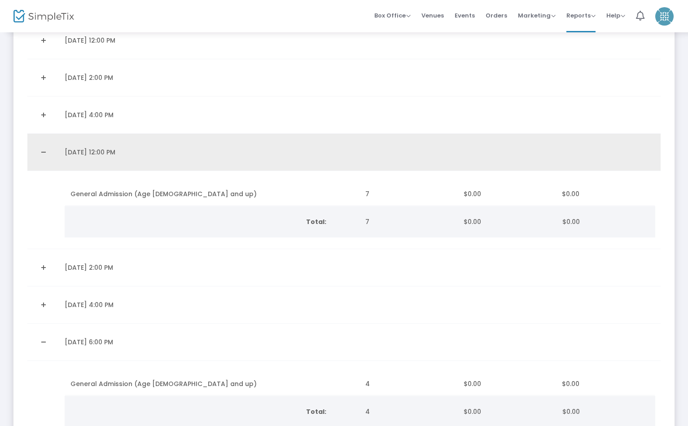
click at [44, 150] on link "Collapse Details" at bounding box center [43, 152] width 21 height 14
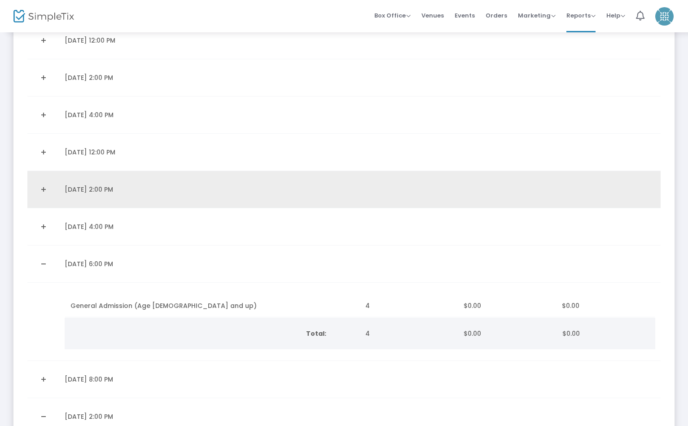
click at [41, 191] on link "Expand Details" at bounding box center [43, 189] width 21 height 14
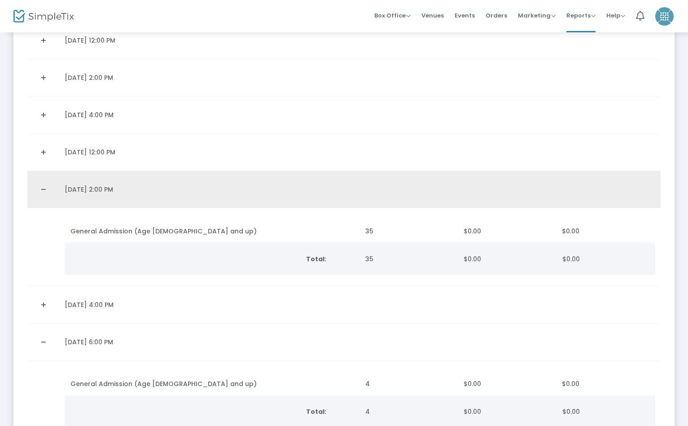
click at [41, 191] on link "Collapse Details" at bounding box center [43, 189] width 21 height 14
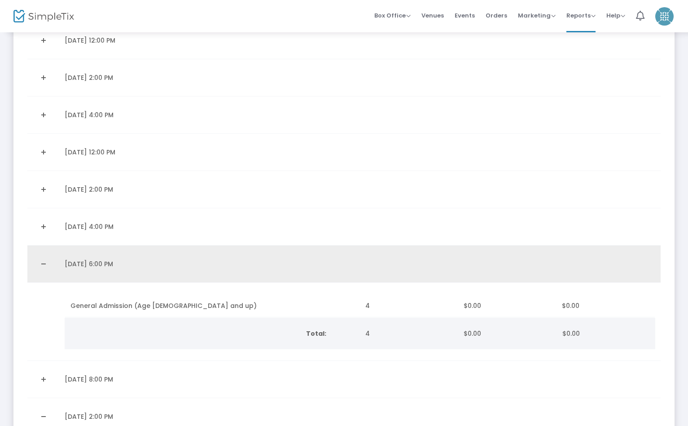
click at [38, 268] on link "Collapse Details" at bounding box center [43, 264] width 21 height 14
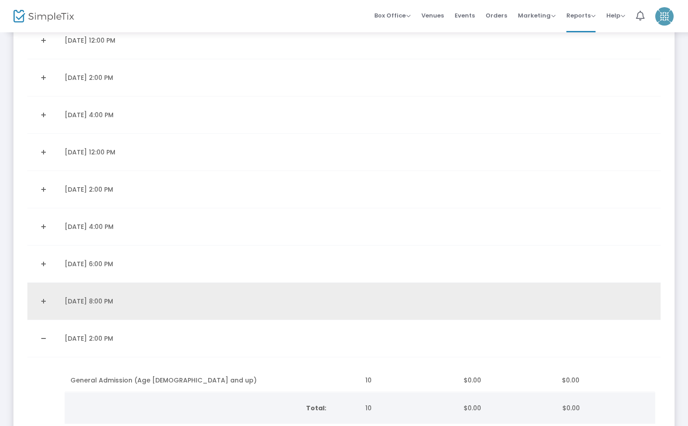
click at [40, 306] on link "Expand Details" at bounding box center [43, 301] width 21 height 14
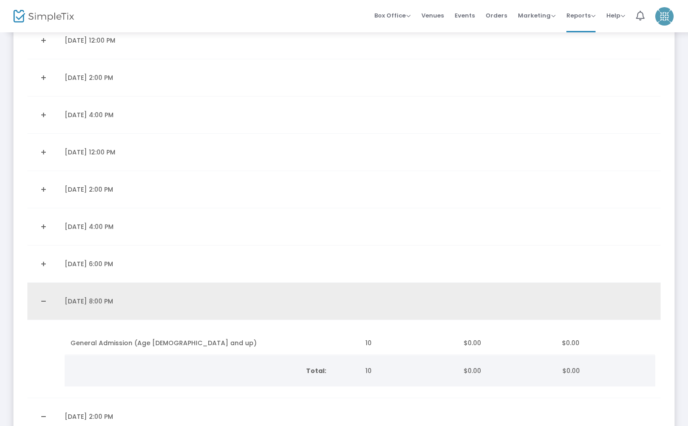
click at [40, 306] on link "Collapse Details" at bounding box center [43, 301] width 21 height 14
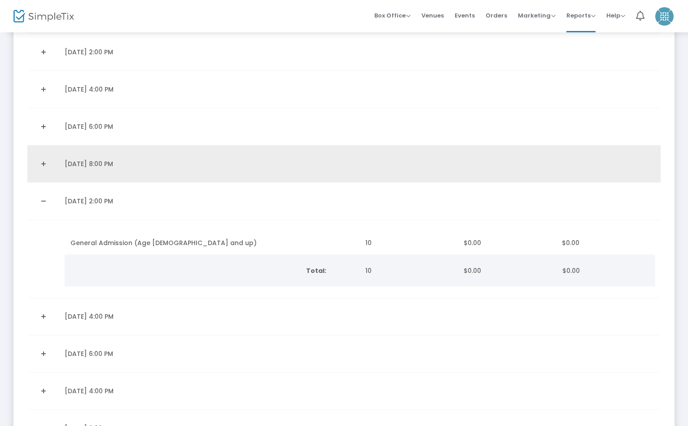
scroll to position [1357, 0]
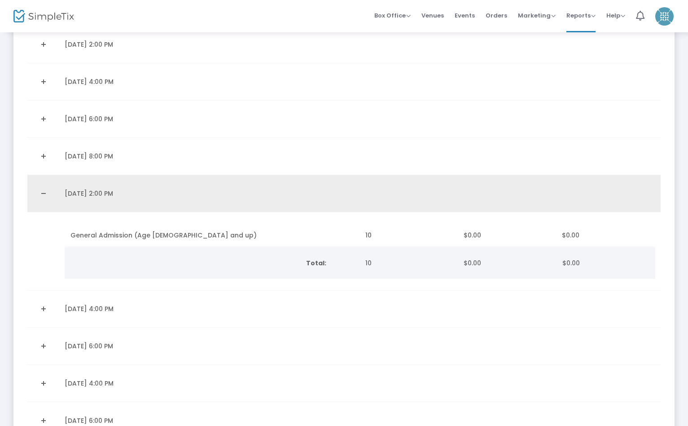
click at [39, 206] on td "Data table" at bounding box center [43, 193] width 32 height 37
click at [45, 197] on link "Collapse Details" at bounding box center [43, 193] width 21 height 14
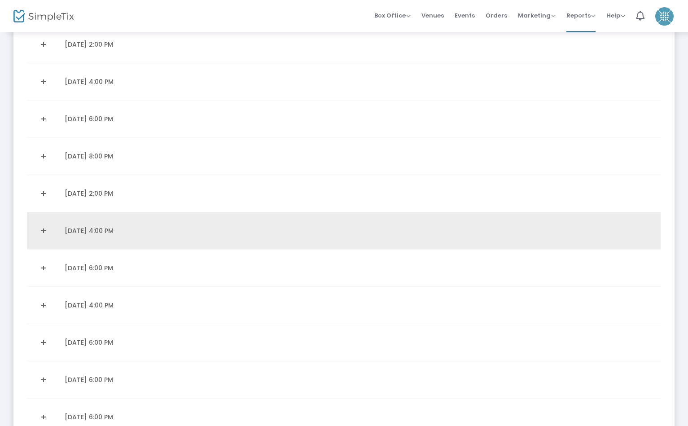
click at [43, 235] on link "Expand Details" at bounding box center [43, 231] width 21 height 14
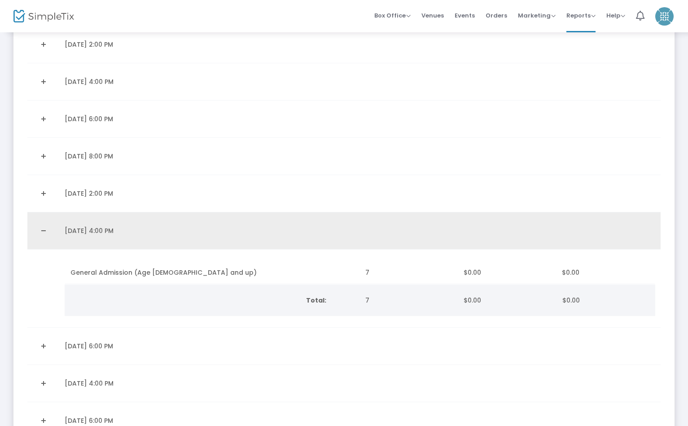
click at [42, 233] on link "Collapse Details" at bounding box center [43, 231] width 21 height 14
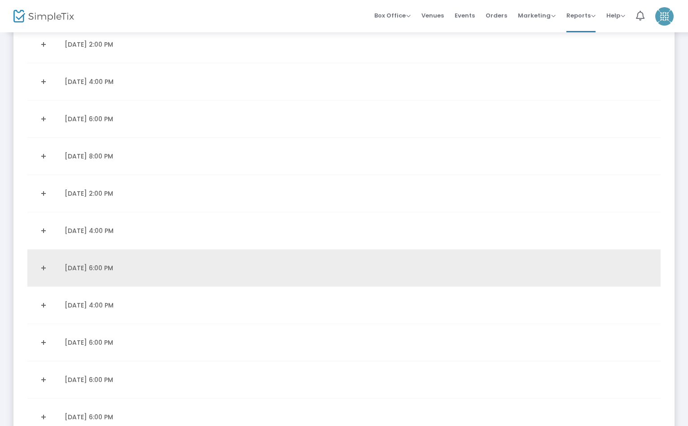
click at [42, 267] on link "Expand Details" at bounding box center [43, 268] width 21 height 14
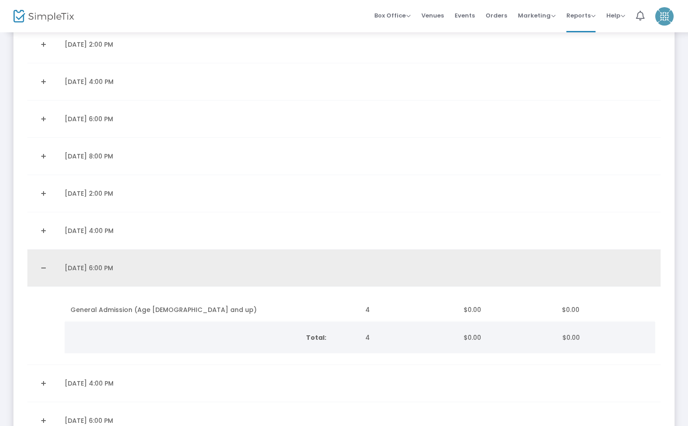
click at [42, 267] on link "Collapse Details" at bounding box center [43, 268] width 21 height 14
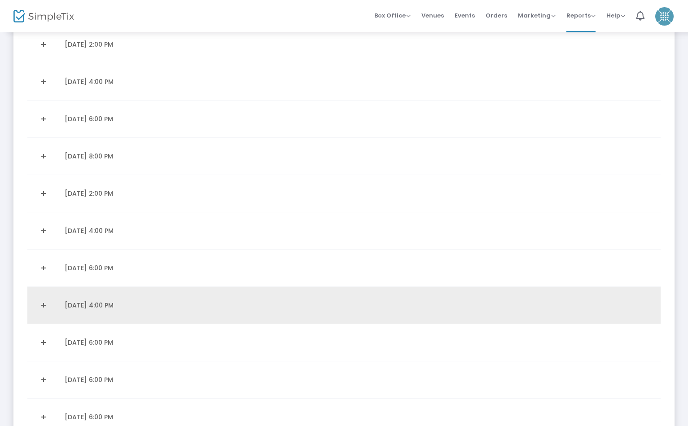
click at [42, 309] on link "Expand Details" at bounding box center [43, 305] width 21 height 14
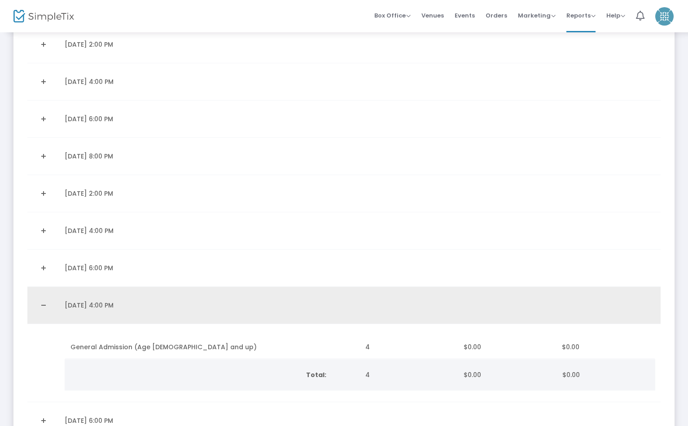
click at [42, 309] on link "Collapse Details" at bounding box center [43, 305] width 21 height 14
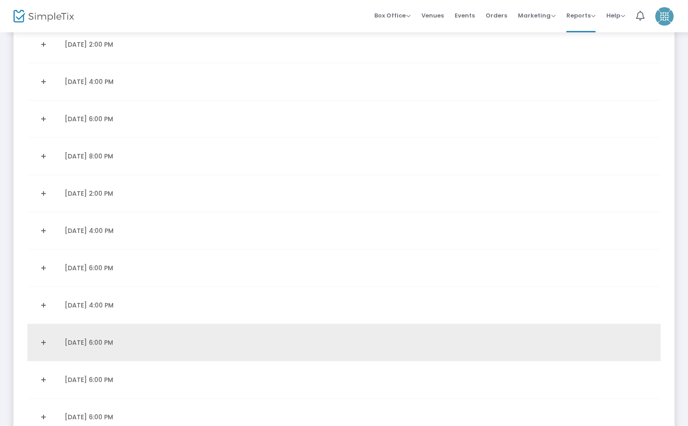
click at [44, 344] on link "Expand Details" at bounding box center [43, 342] width 21 height 14
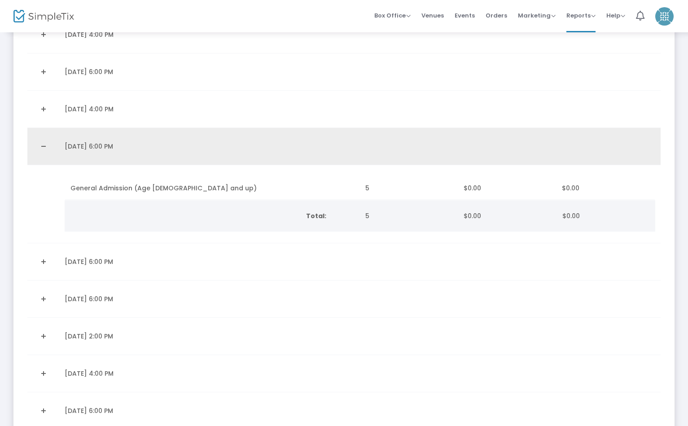
scroll to position [1638, 0]
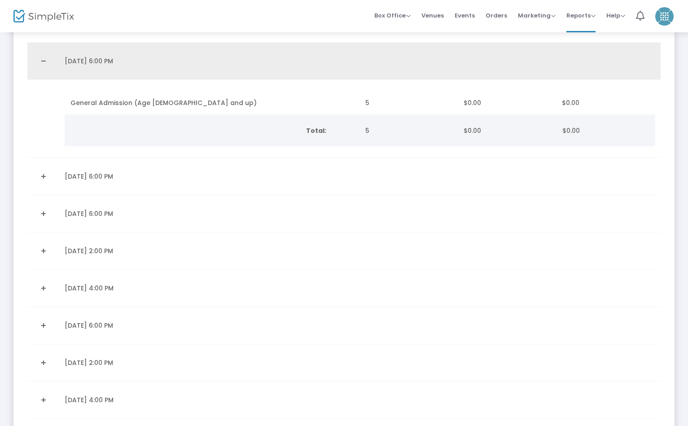
click at [44, 66] on link "Collapse Details" at bounding box center [43, 61] width 21 height 14
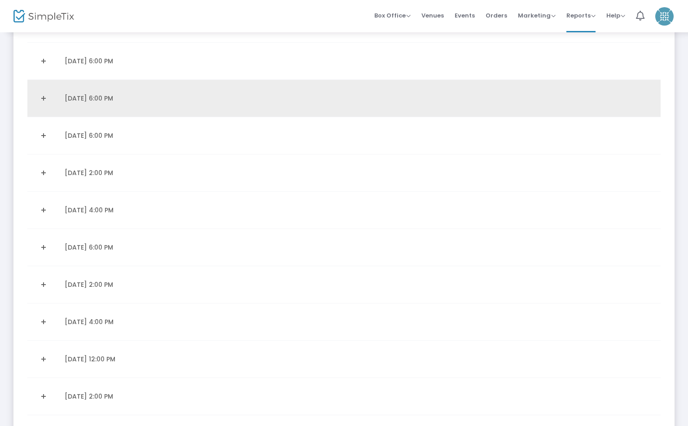
click at [40, 101] on link "Expand Details" at bounding box center [43, 98] width 21 height 14
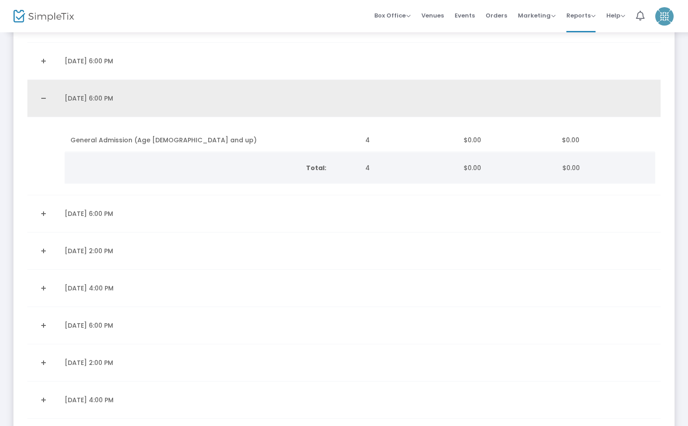
click at [42, 102] on link "Collapse Details" at bounding box center [43, 98] width 21 height 14
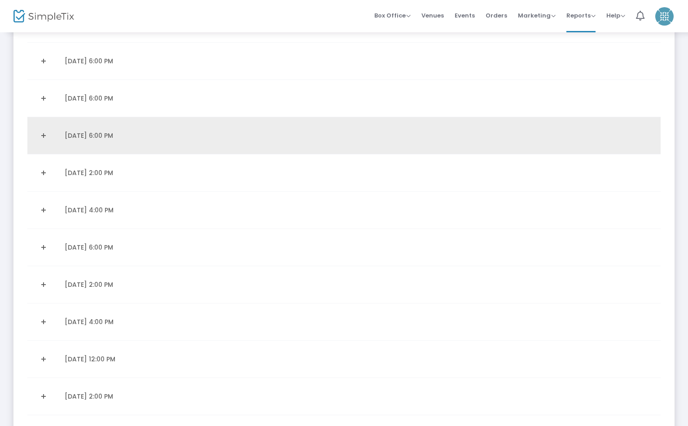
click at [40, 137] on link "Expand Details" at bounding box center [43, 135] width 21 height 14
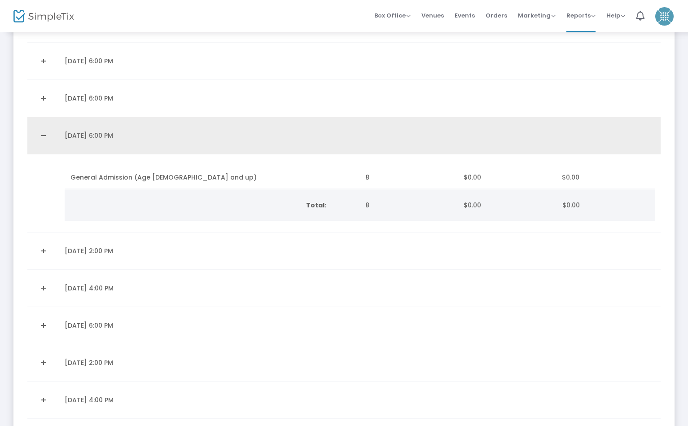
click at [41, 135] on link "Collapse Details" at bounding box center [43, 135] width 21 height 14
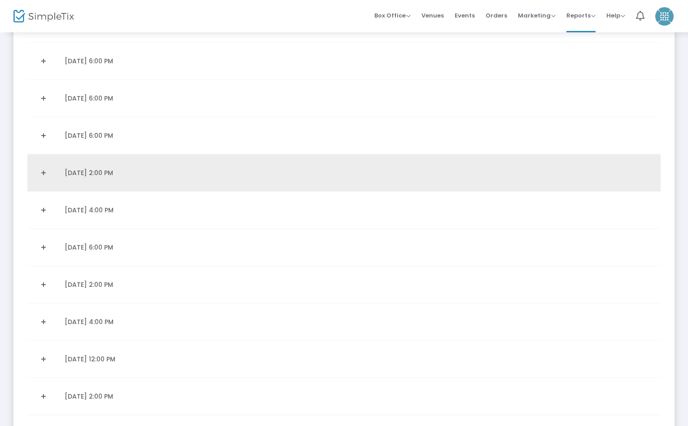
click at [41, 170] on link "Expand Details" at bounding box center [43, 173] width 21 height 14
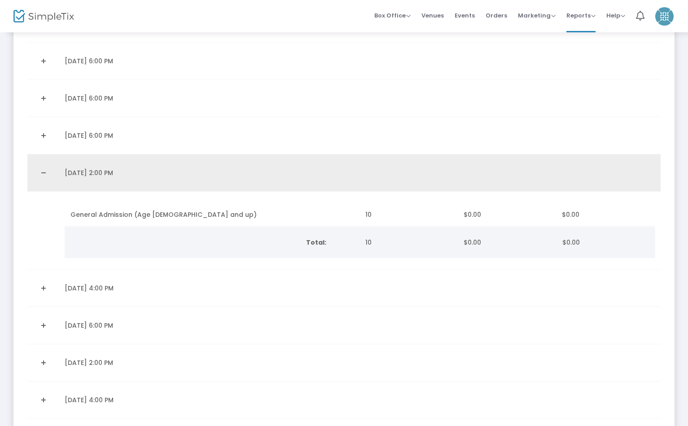
click at [44, 175] on link "Collapse Details" at bounding box center [43, 173] width 21 height 14
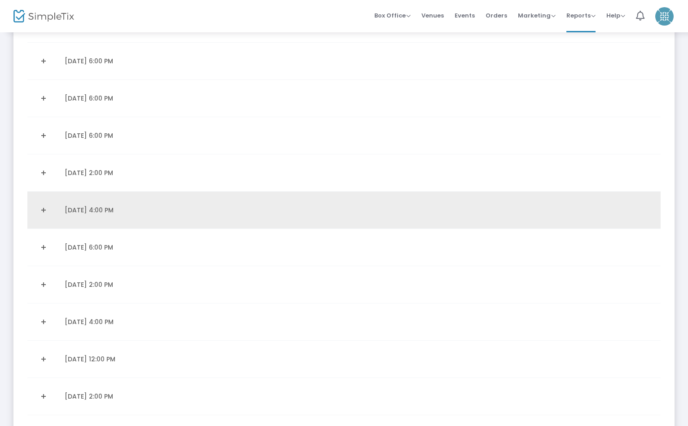
click at [42, 209] on link "Expand Details" at bounding box center [43, 210] width 21 height 14
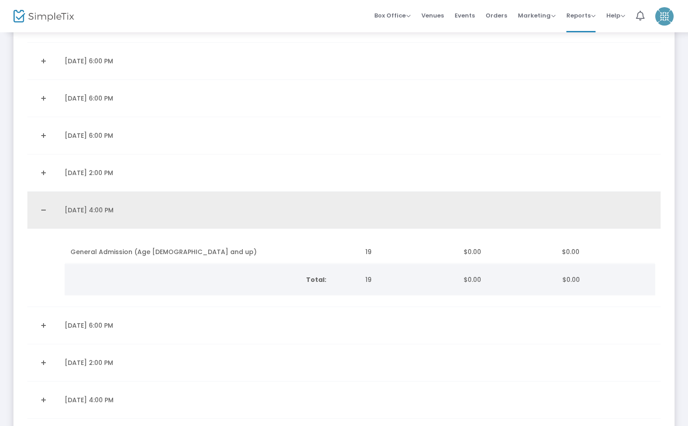
click at [42, 209] on link "Collapse Details" at bounding box center [43, 210] width 21 height 14
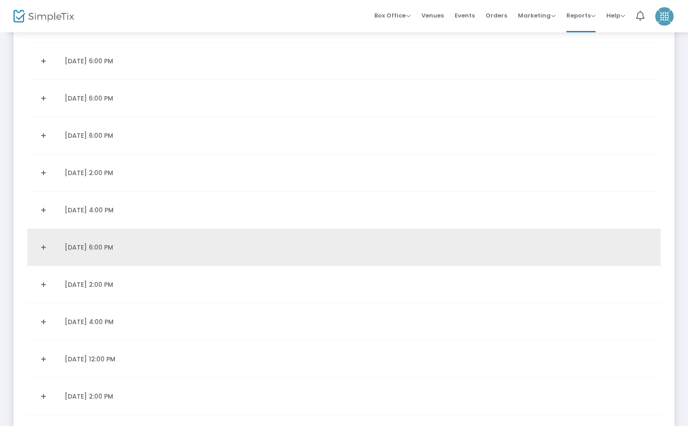
click at [40, 248] on link "Expand Details" at bounding box center [43, 247] width 21 height 14
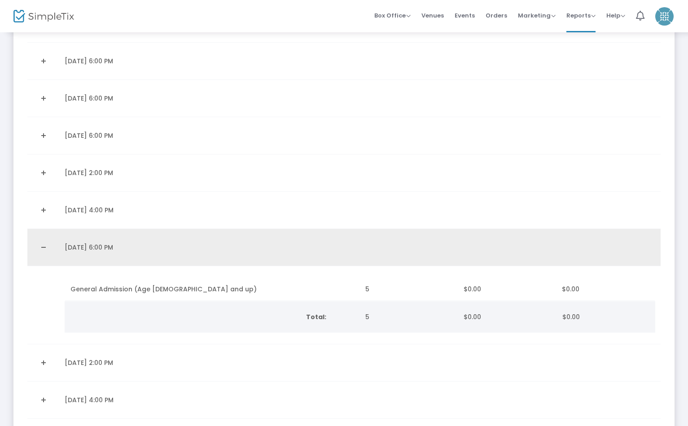
click at [40, 248] on link "Collapse Details" at bounding box center [43, 247] width 21 height 14
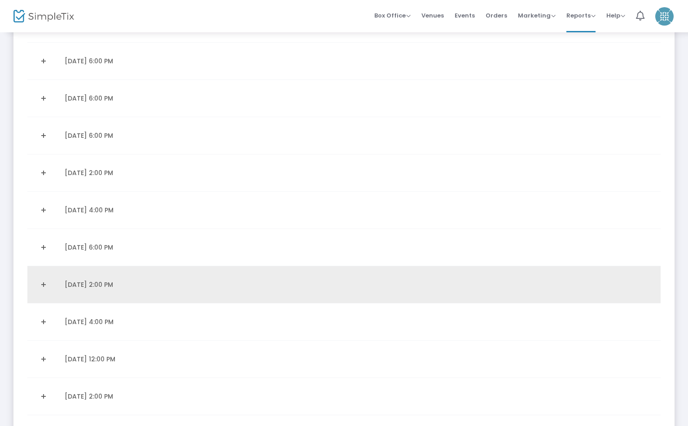
click at [41, 288] on link "Expand Details" at bounding box center [43, 285] width 21 height 14
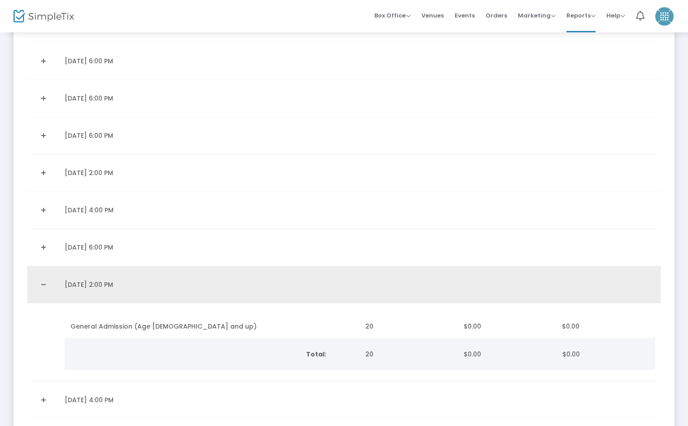
click at [41, 287] on link "Collapse Details" at bounding box center [43, 285] width 21 height 14
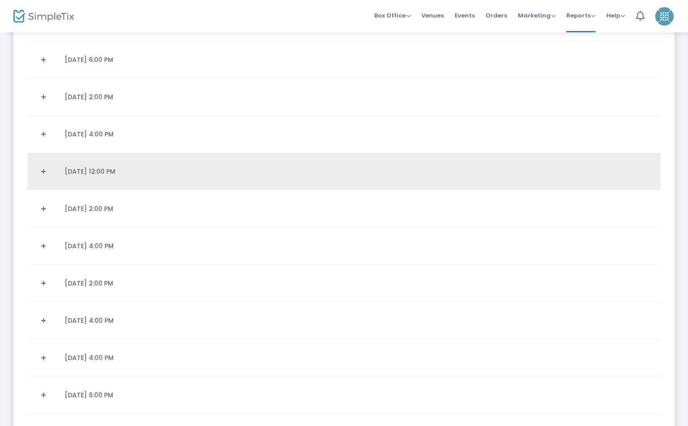
scroll to position [1783, 0]
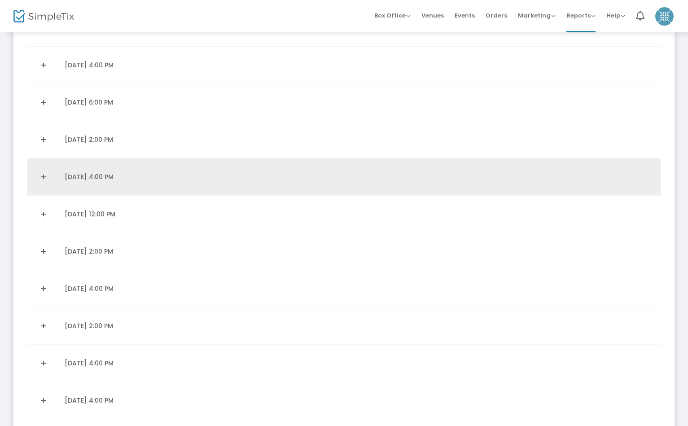
click at [44, 176] on link "Expand Details" at bounding box center [43, 177] width 21 height 14
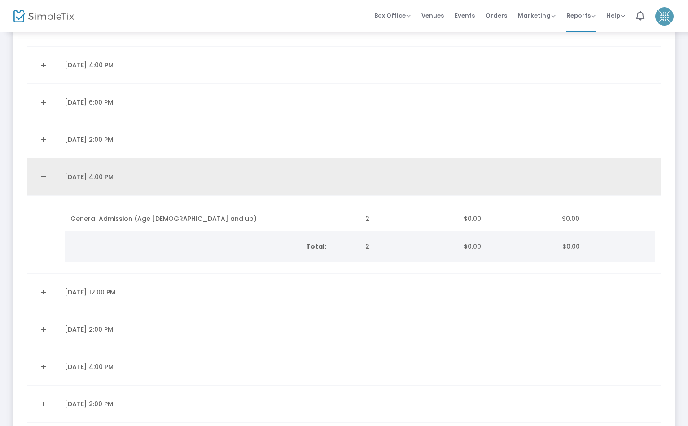
click at [44, 176] on link "Collapse Details" at bounding box center [43, 177] width 21 height 14
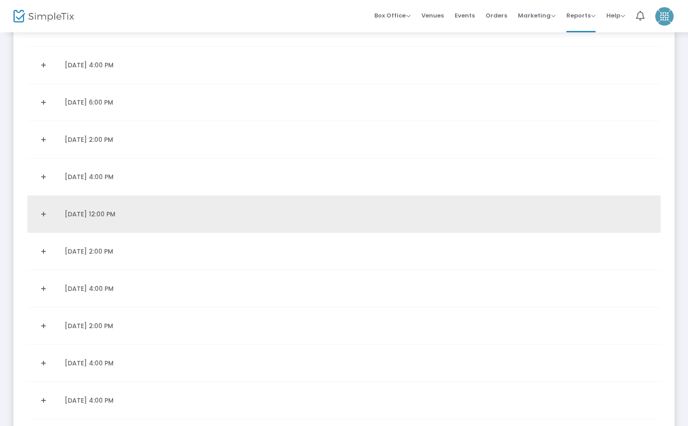
click at [44, 212] on link "Expand Details" at bounding box center [43, 214] width 21 height 14
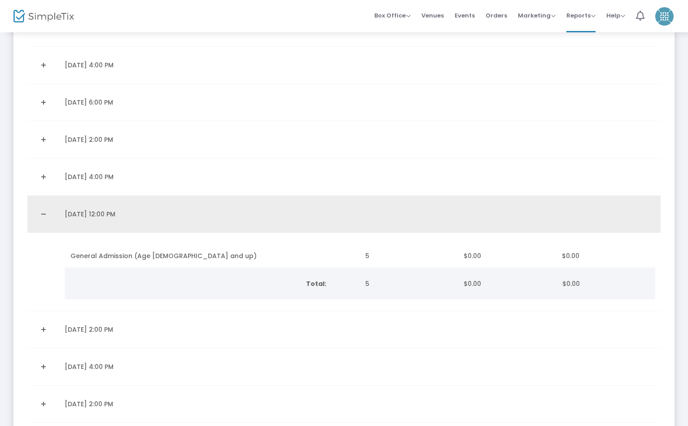
click at [40, 213] on link "Collapse Details" at bounding box center [43, 214] width 21 height 14
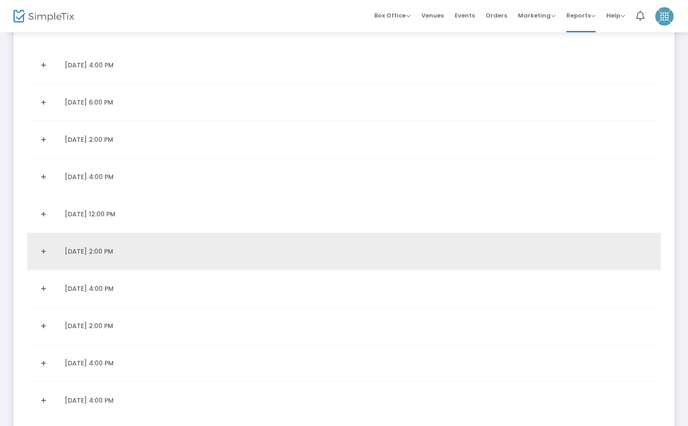
click at [41, 251] on link "Expand Details" at bounding box center [43, 251] width 21 height 14
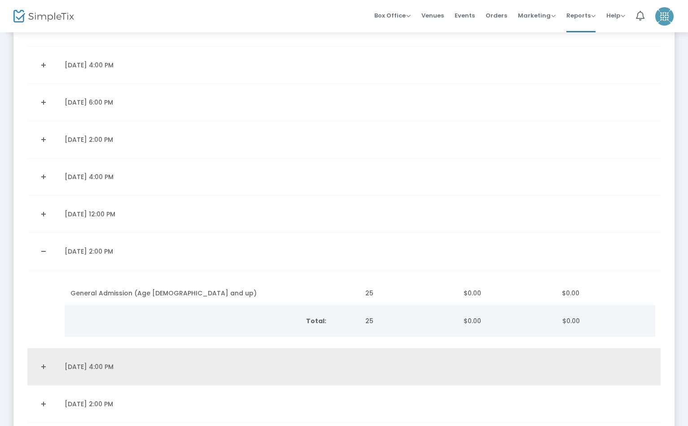
click at [42, 367] on link "Expand Details" at bounding box center [43, 367] width 21 height 14
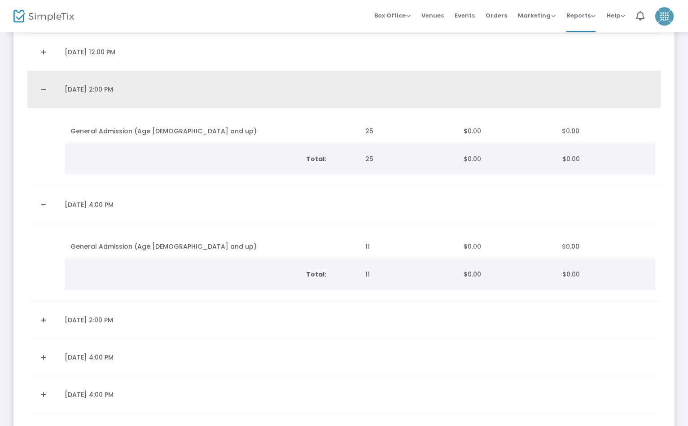
click at [44, 88] on link "Collapse Details" at bounding box center [43, 89] width 21 height 14
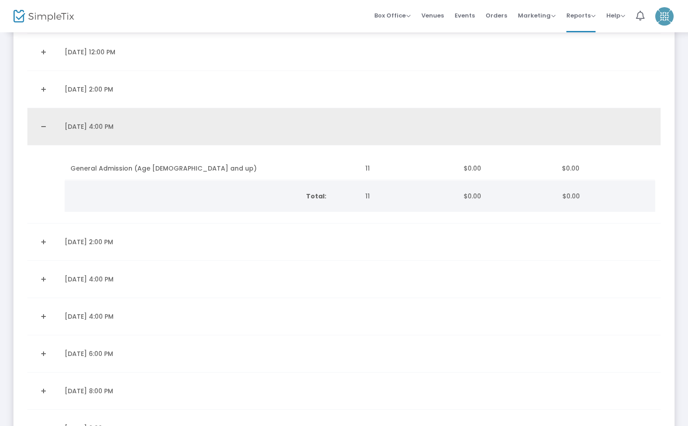
click at [44, 123] on link "Collapse Details" at bounding box center [43, 126] width 21 height 14
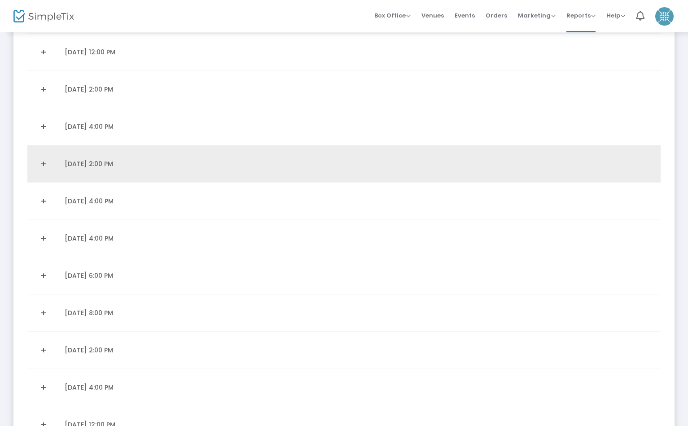
click at [42, 161] on link "Expand Details" at bounding box center [43, 164] width 21 height 14
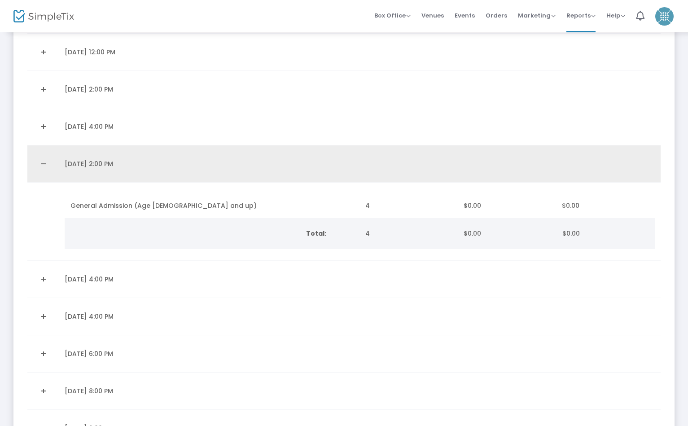
click at [42, 161] on link "Collapse Details" at bounding box center [43, 164] width 21 height 14
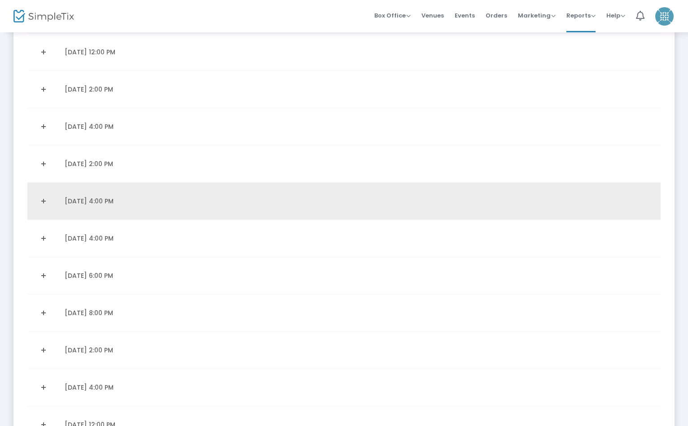
click at [44, 201] on link "Expand Details" at bounding box center [43, 201] width 21 height 14
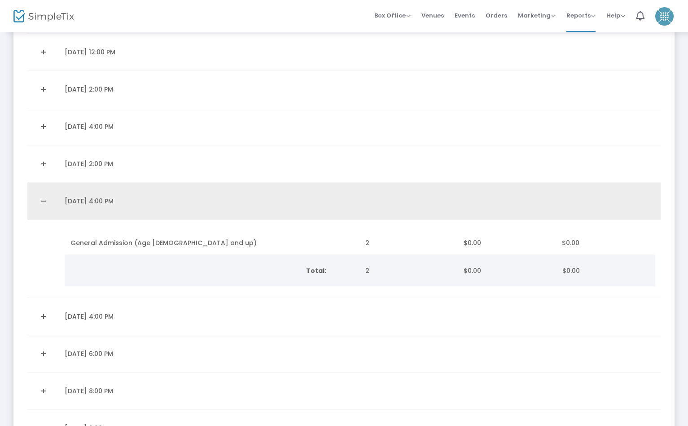
click at [44, 202] on link "Collapse Details" at bounding box center [43, 201] width 21 height 14
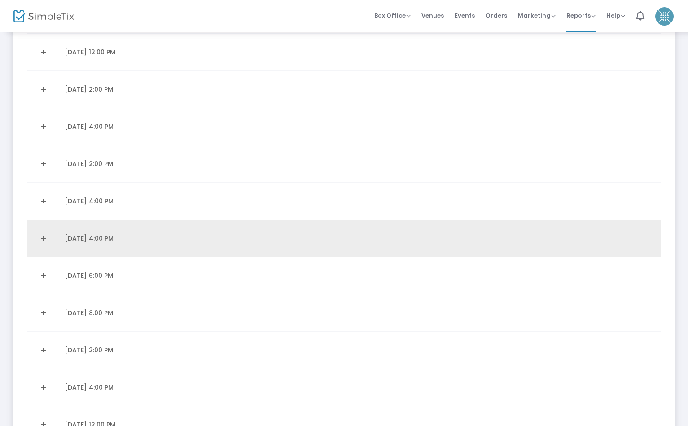
click at [40, 239] on link "Expand Details" at bounding box center [43, 238] width 21 height 14
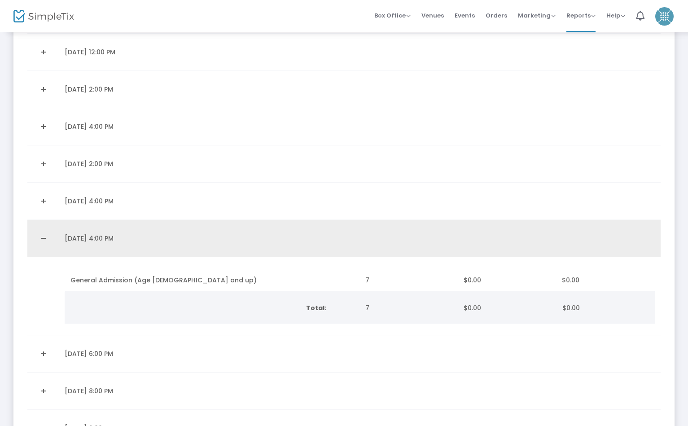
click at [42, 244] on link "Collapse Details" at bounding box center [43, 238] width 21 height 14
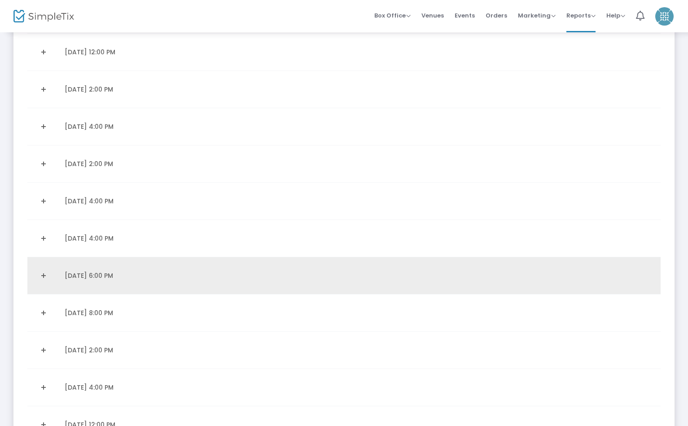
click at [40, 269] on link "Expand Details" at bounding box center [43, 276] width 21 height 14
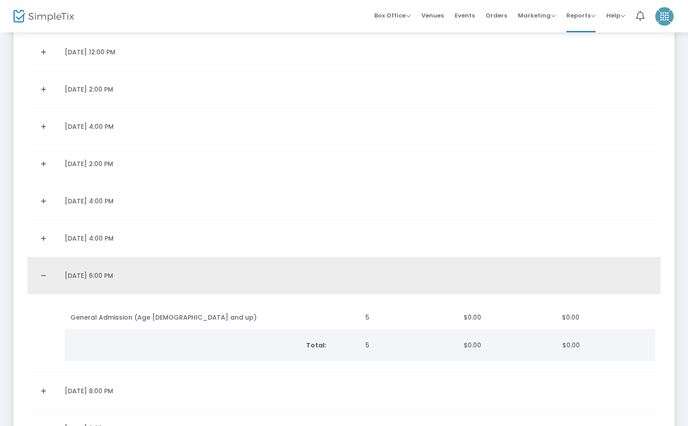
click at [39, 273] on link "Collapse Details" at bounding box center [43, 276] width 21 height 14
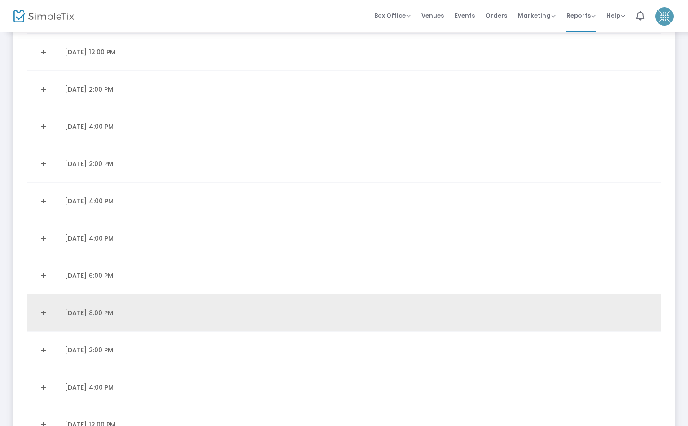
click at [39, 314] on link "Expand Details" at bounding box center [43, 313] width 21 height 14
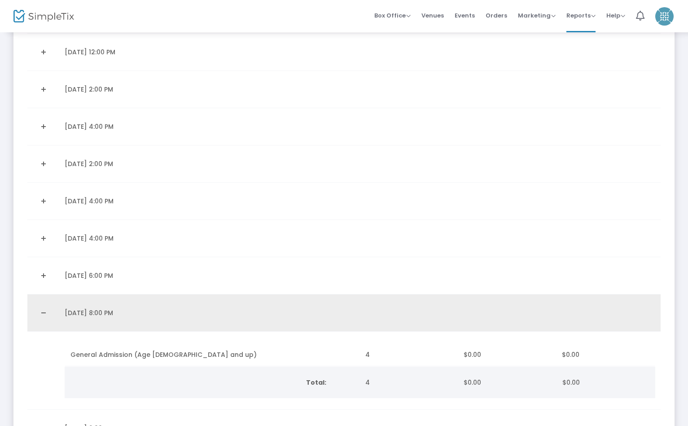
click at [40, 310] on link "Collapse Details" at bounding box center [43, 313] width 21 height 14
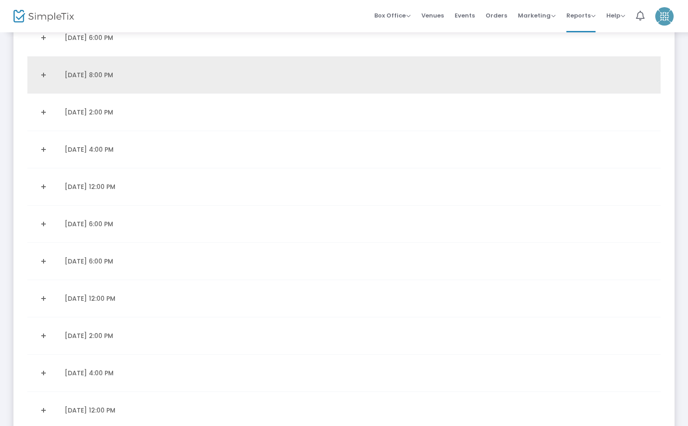
scroll to position [2184, 0]
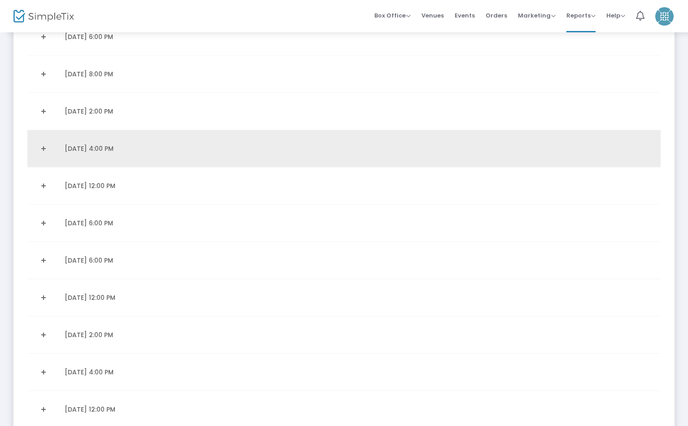
click at [48, 146] on link "Expand Details" at bounding box center [43, 148] width 21 height 14
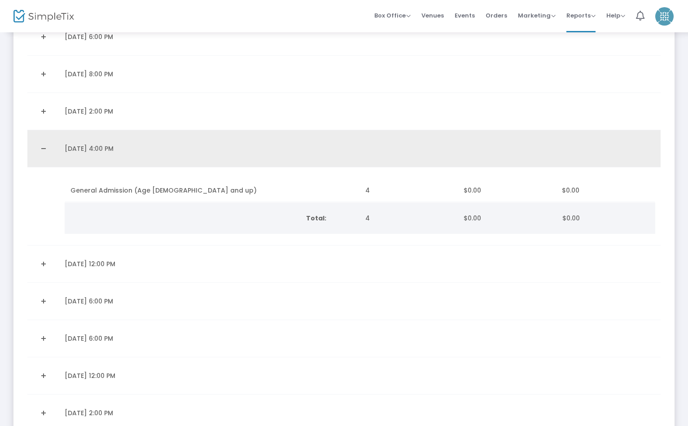
click at [40, 155] on link "Collapse Details" at bounding box center [43, 148] width 21 height 14
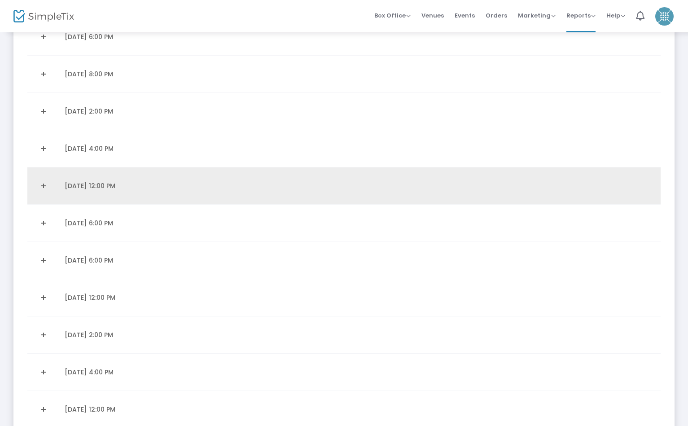
click at [41, 188] on link "Expand Details" at bounding box center [43, 186] width 21 height 14
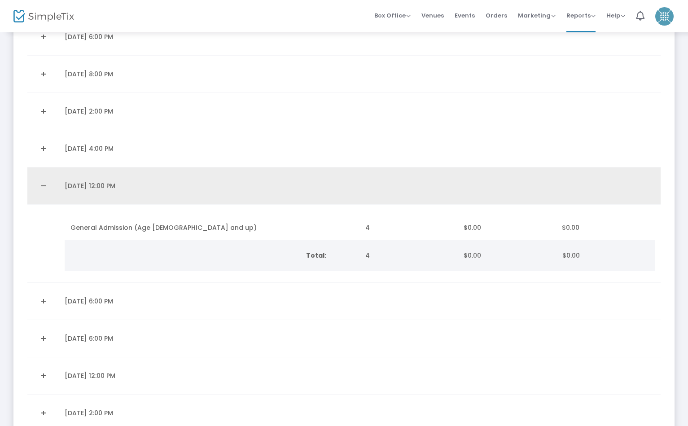
click at [41, 190] on link "Collapse Details" at bounding box center [43, 186] width 21 height 14
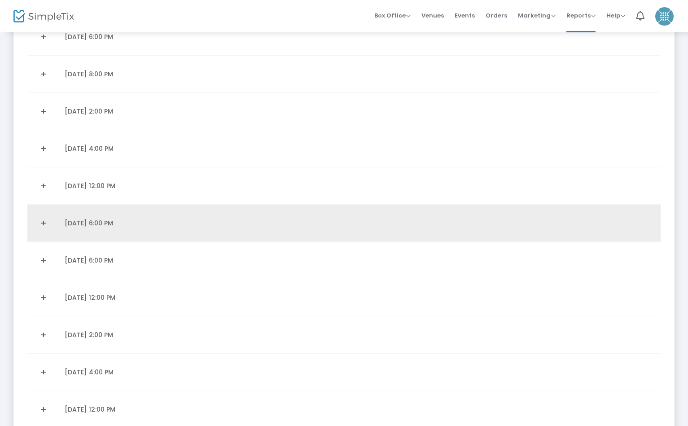
click at [44, 223] on link "Expand Details" at bounding box center [43, 223] width 21 height 14
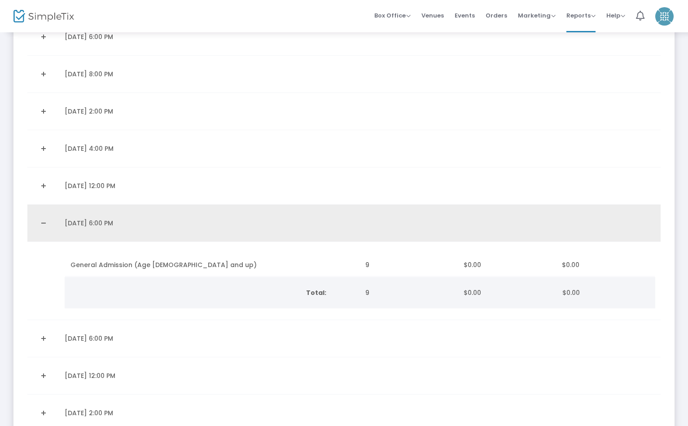
click at [44, 223] on link "Collapse Details" at bounding box center [43, 223] width 21 height 14
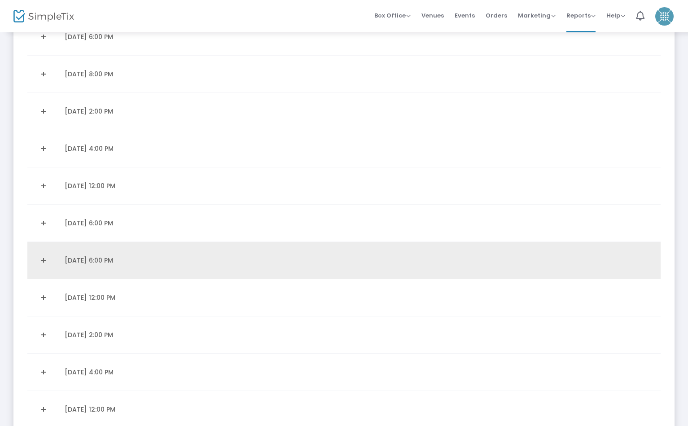
click at [41, 255] on link "Expand Details" at bounding box center [43, 260] width 21 height 14
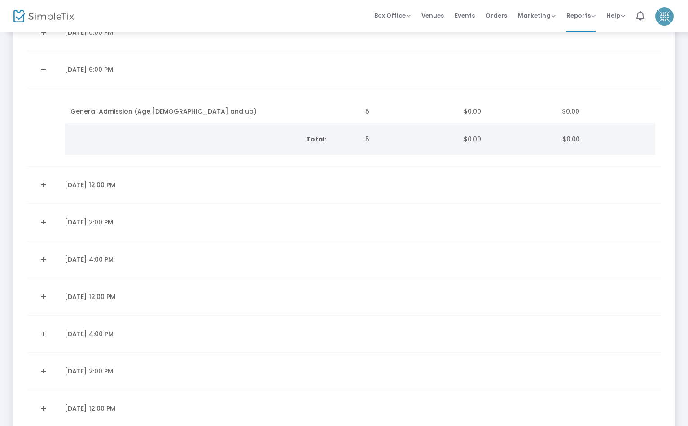
scroll to position [2338, 0]
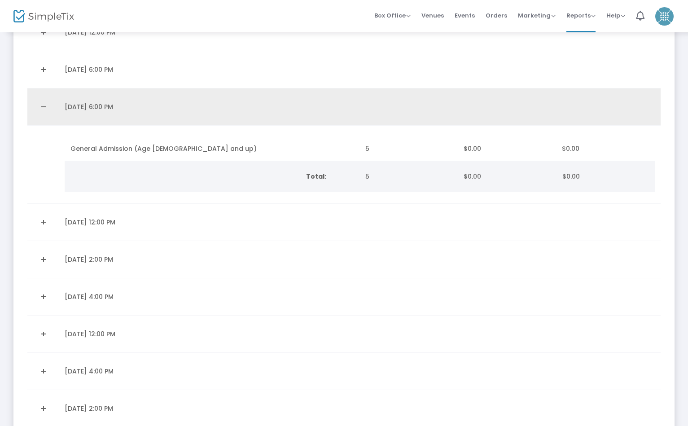
click at [45, 106] on link "Collapse Details" at bounding box center [43, 107] width 21 height 14
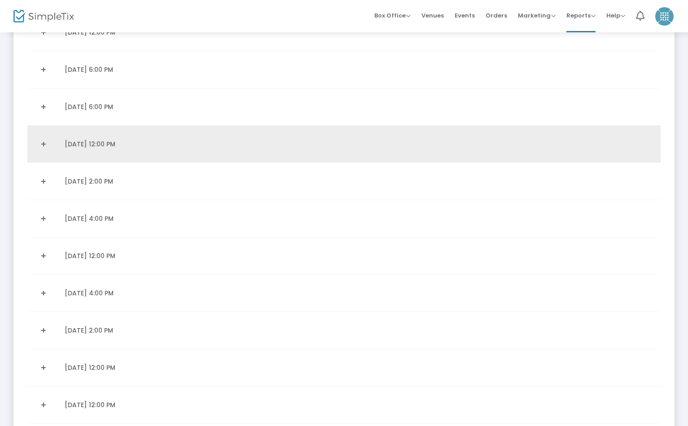
click at [38, 143] on link "Expand Details" at bounding box center [43, 144] width 21 height 14
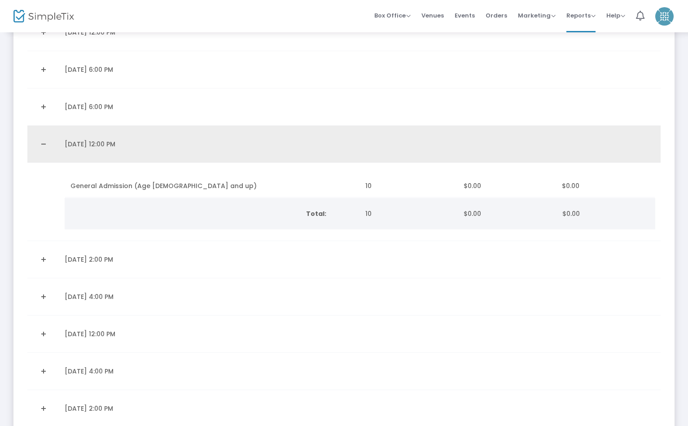
click at [38, 143] on link "Collapse Details" at bounding box center [43, 144] width 21 height 14
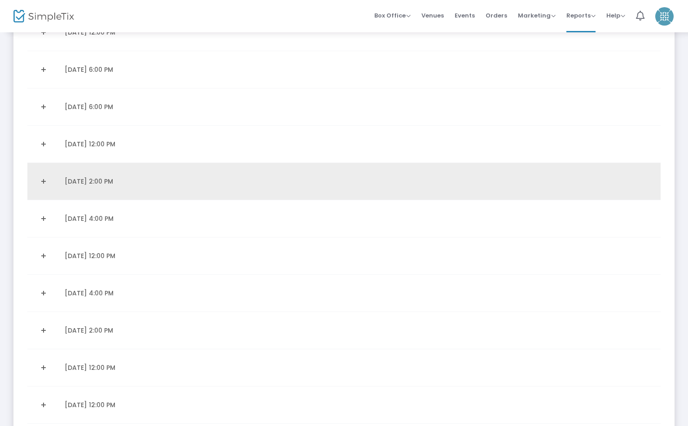
click at [43, 181] on link "Expand Details" at bounding box center [43, 181] width 21 height 14
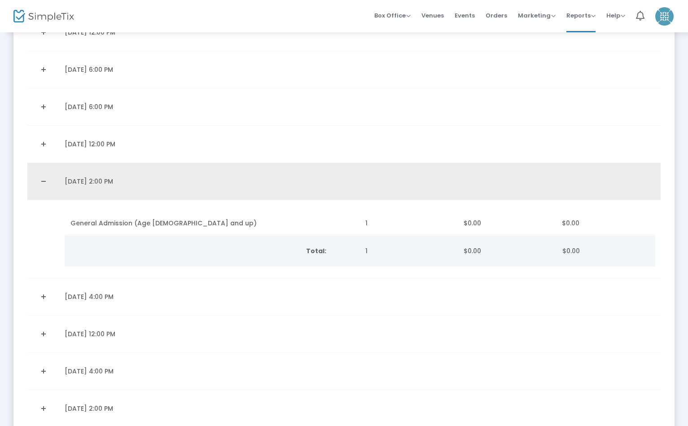
click at [43, 181] on link "Collapse Details" at bounding box center [43, 181] width 21 height 14
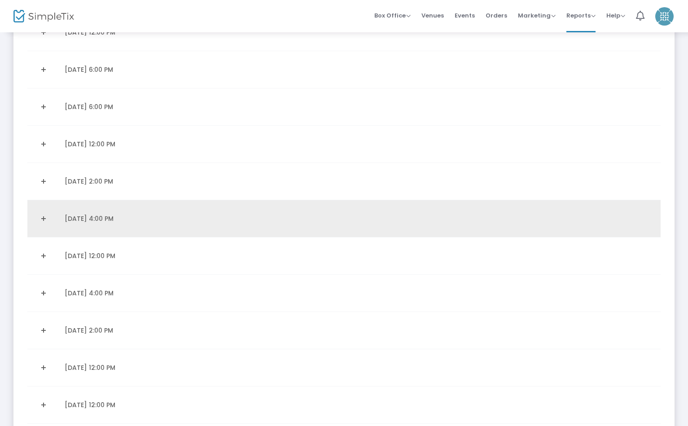
click at [39, 220] on link "Expand Details" at bounding box center [43, 219] width 21 height 14
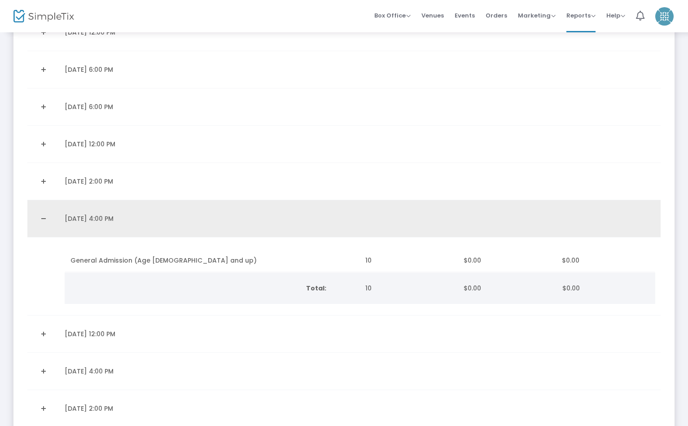
click at [39, 220] on link "Collapse Details" at bounding box center [43, 219] width 21 height 14
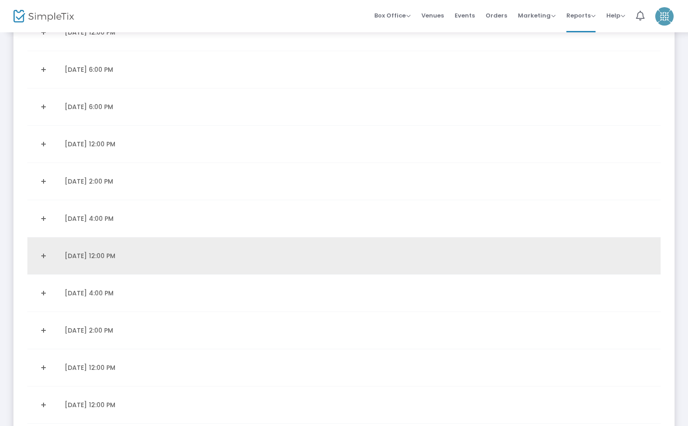
click at [44, 254] on link "Expand Details" at bounding box center [43, 256] width 21 height 14
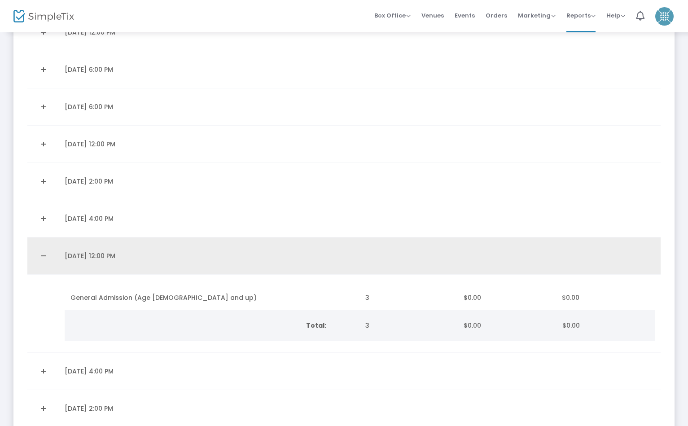
click at [44, 254] on link "Collapse Details" at bounding box center [43, 256] width 21 height 14
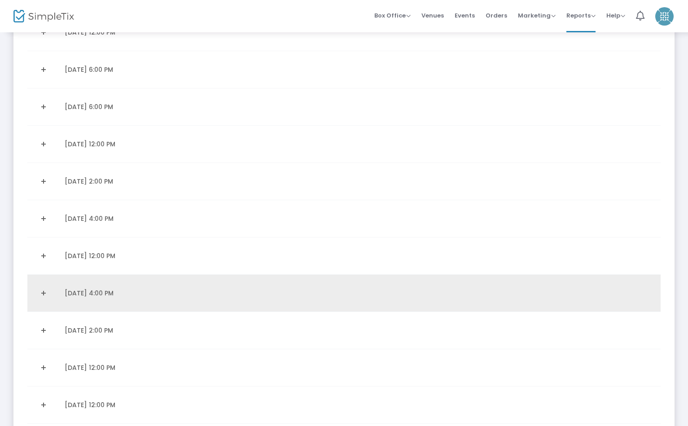
click at [42, 288] on link "Expand Details" at bounding box center [43, 293] width 21 height 14
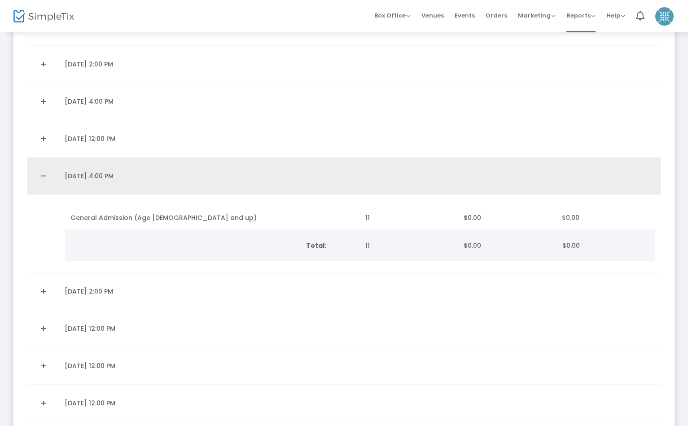
scroll to position [2457, 0]
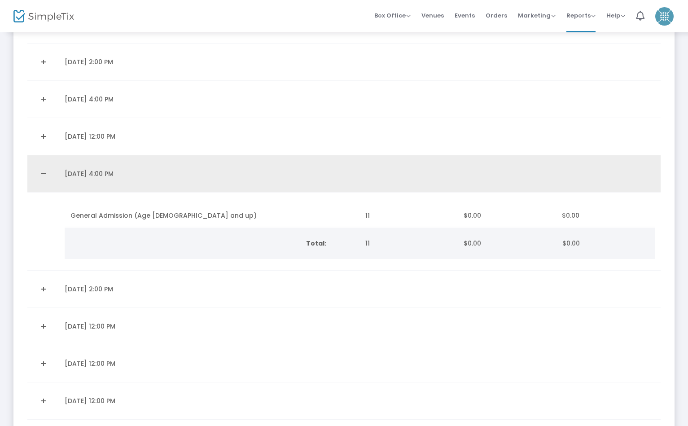
click at [42, 292] on link "Expand Details" at bounding box center [43, 289] width 21 height 14
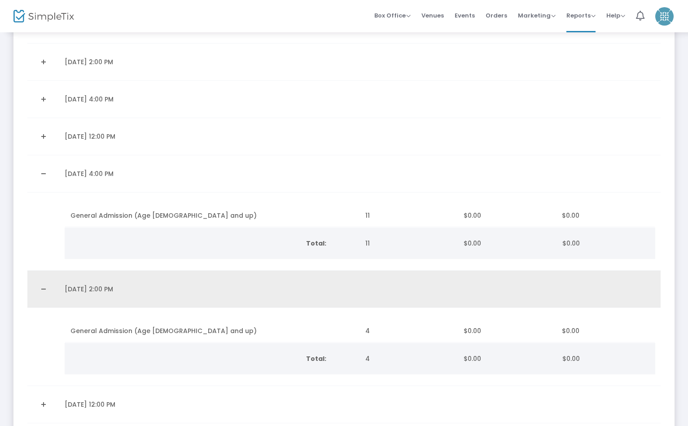
click at [41, 290] on link "Collapse Details" at bounding box center [43, 289] width 21 height 14
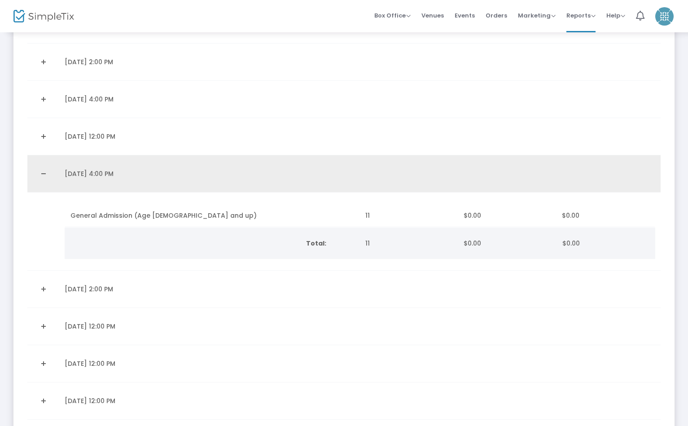
click at [45, 177] on link "Collapse Details" at bounding box center [43, 174] width 21 height 14
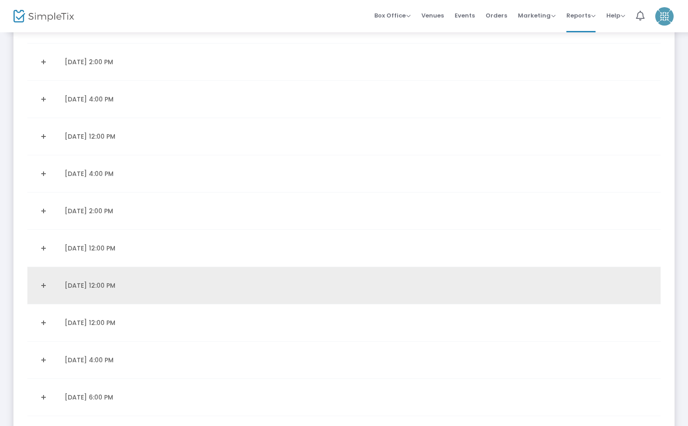
click at [36, 282] on link "Expand Details" at bounding box center [43, 285] width 21 height 14
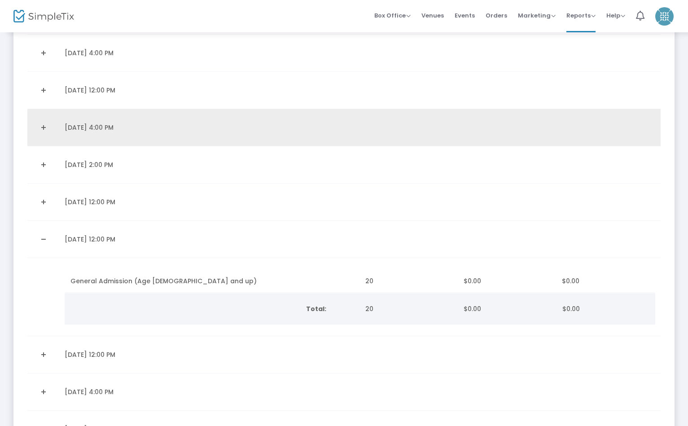
scroll to position [2602, 0]
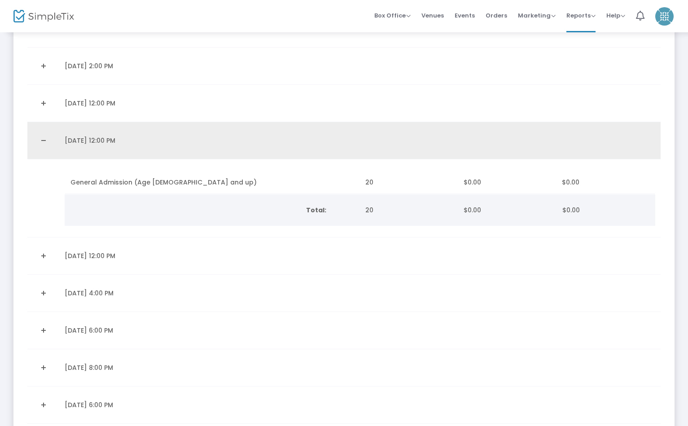
click at [37, 142] on link "Collapse Details" at bounding box center [43, 140] width 21 height 14
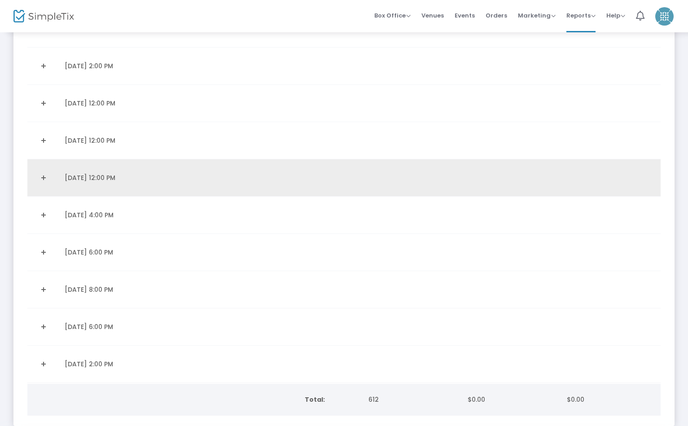
click at [44, 176] on link "Expand Details" at bounding box center [43, 178] width 21 height 14
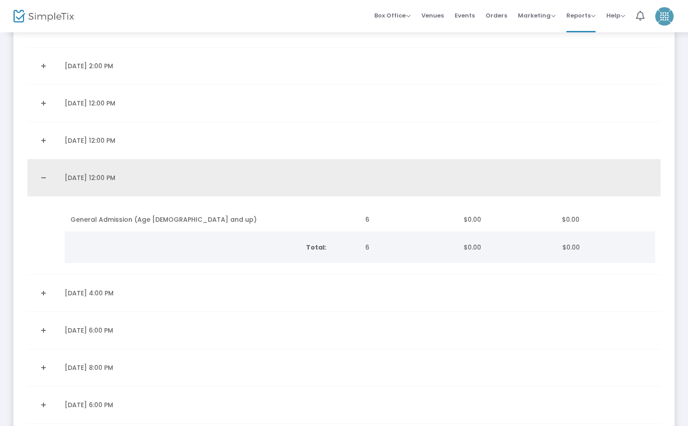
click at [44, 177] on link "Collapse Details" at bounding box center [43, 178] width 21 height 14
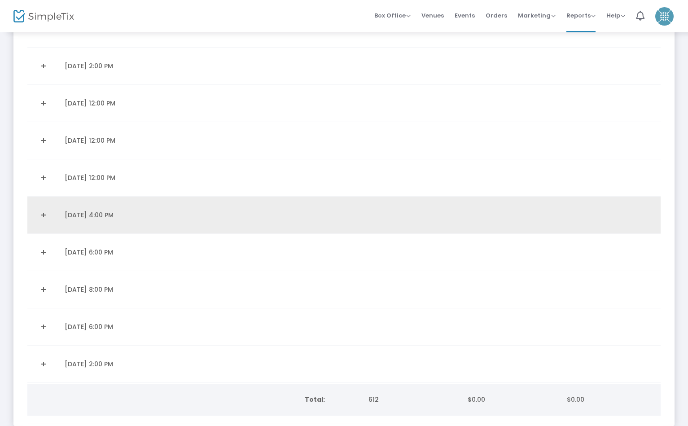
click at [44, 212] on link "Expand Details" at bounding box center [43, 215] width 21 height 14
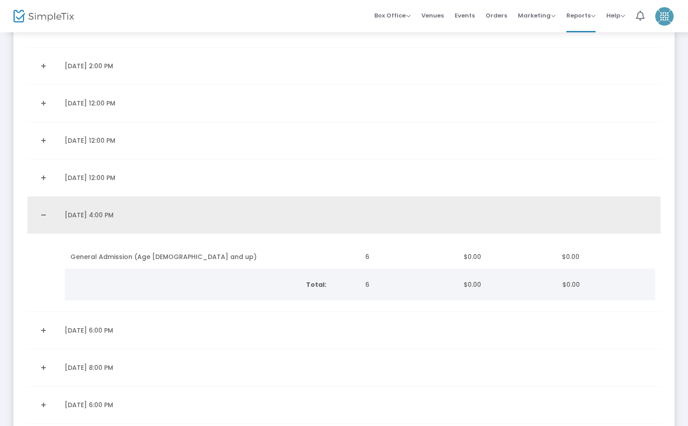
click at [44, 212] on link "Collapse Details" at bounding box center [43, 215] width 21 height 14
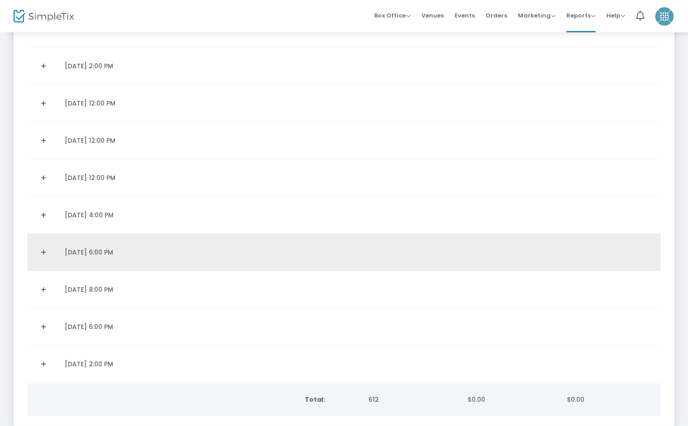
click at [44, 251] on link "Expand Details" at bounding box center [43, 252] width 21 height 14
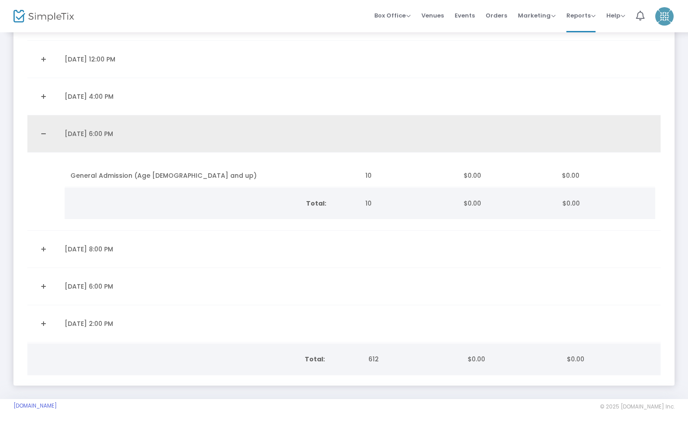
scroll to position [2728, 0]
click at [45, 127] on link "Collapse Details" at bounding box center [43, 134] width 21 height 14
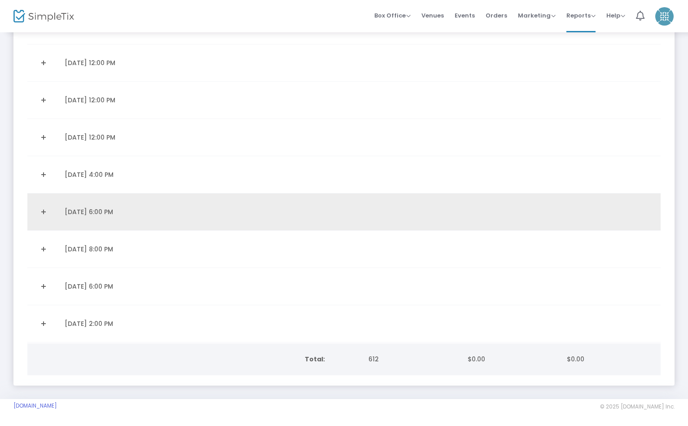
scroll to position [2650, 0]
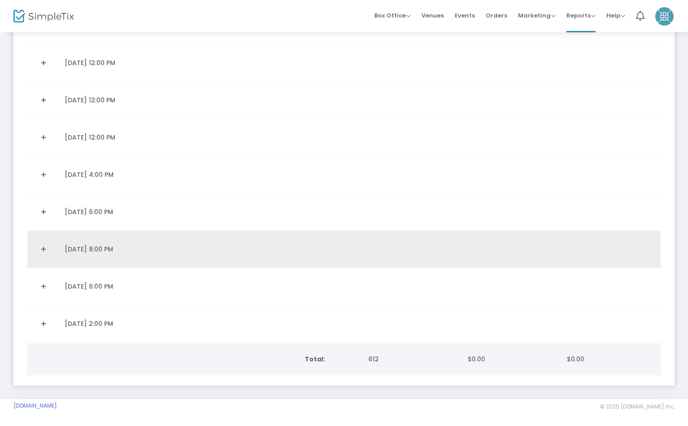
click at [40, 245] on link "Expand Details" at bounding box center [43, 249] width 21 height 14
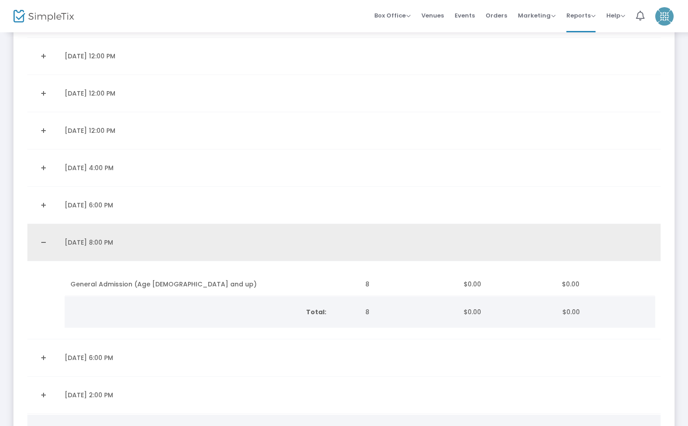
click at [40, 244] on link "Collapse Details" at bounding box center [43, 242] width 21 height 14
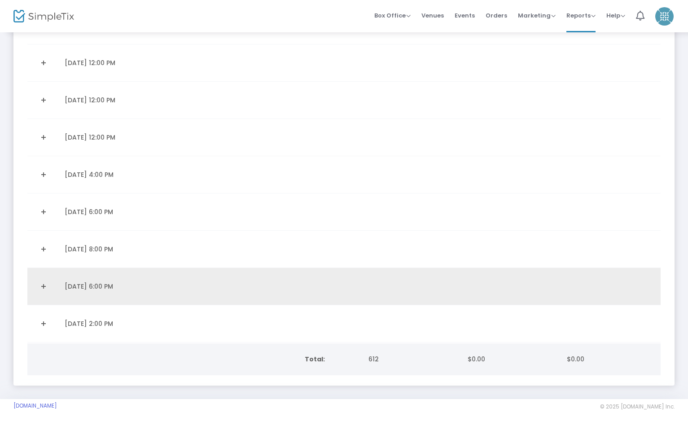
click at [41, 272] on td "Data table" at bounding box center [43, 286] width 32 height 37
click at [44, 279] on link "Expand Details" at bounding box center [43, 286] width 21 height 14
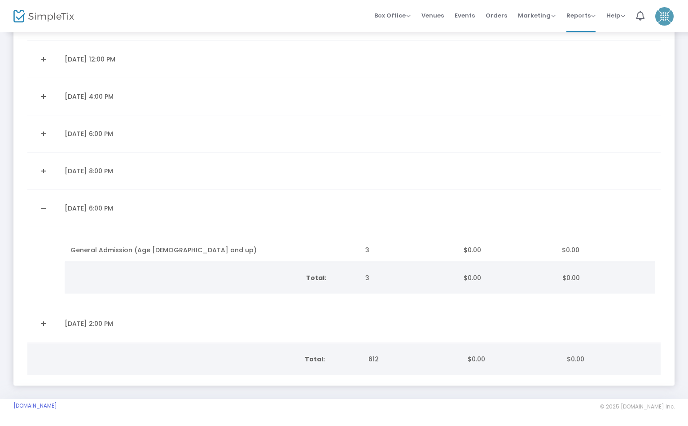
scroll to position [2728, 0]
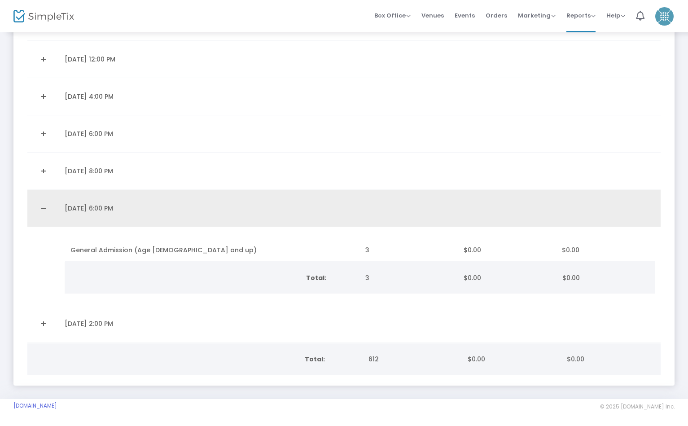
click at [40, 201] on link "Collapse Details" at bounding box center [43, 208] width 21 height 14
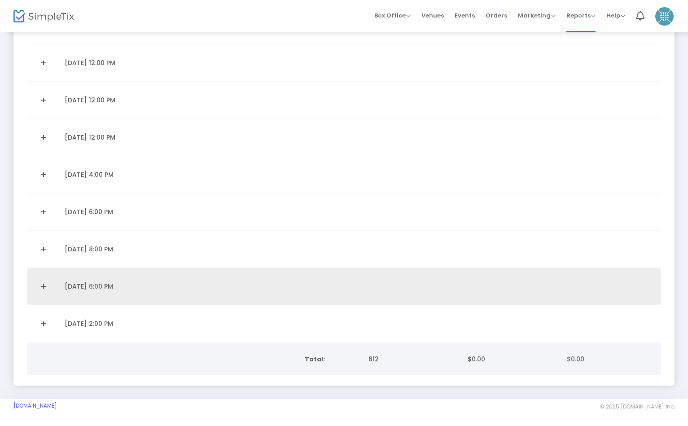
scroll to position [2650, 0]
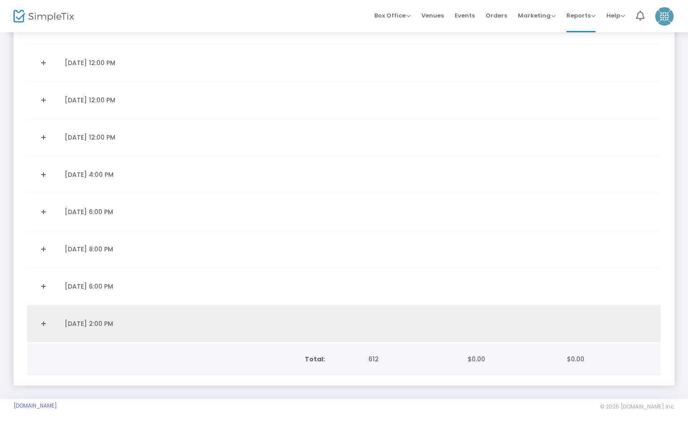
click at [44, 318] on link "Expand Details" at bounding box center [43, 324] width 21 height 14
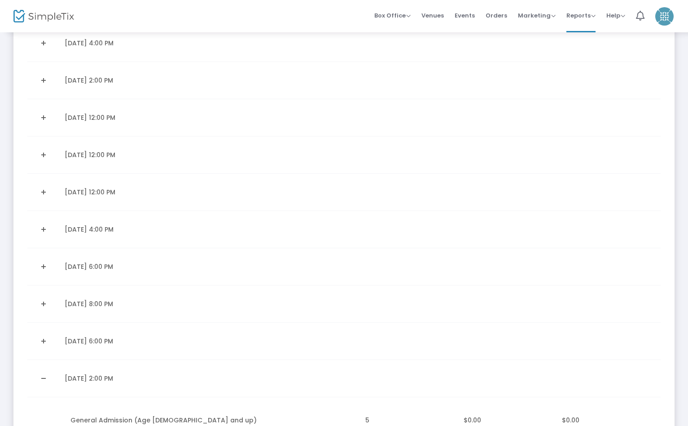
scroll to position [2583, 0]
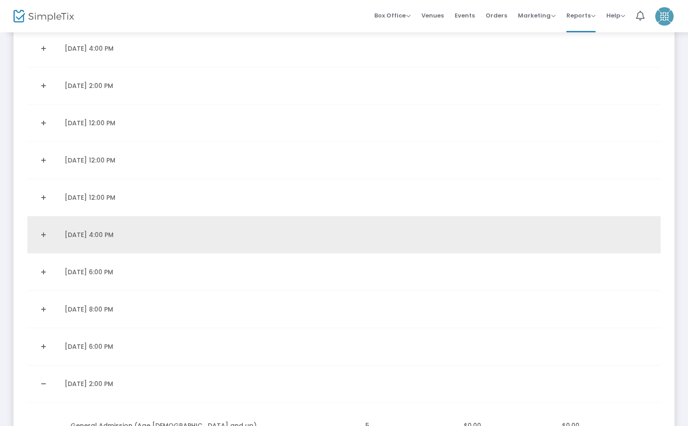
click at [262, 228] on td "1/1/2026 4:00 PM" at bounding box center [209, 234] width 301 height 37
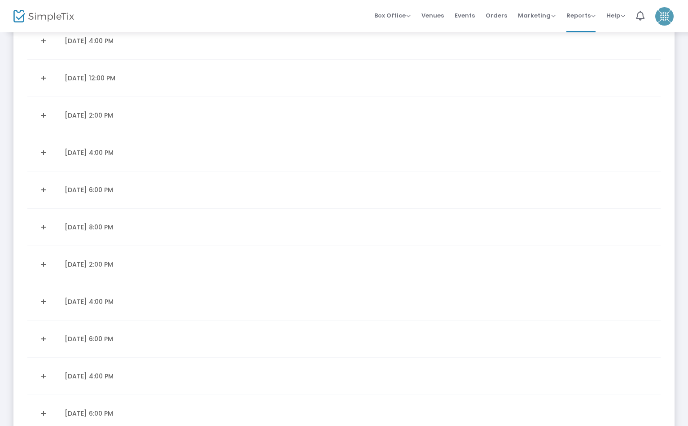
scroll to position [1115, 0]
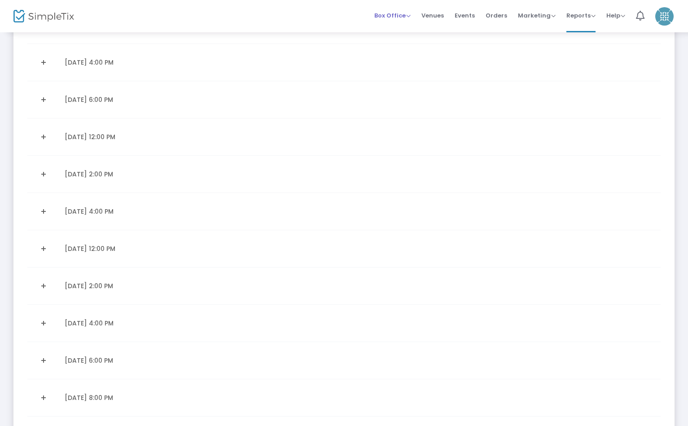
click at [389, 13] on span "Box Office" at bounding box center [393, 15] width 36 height 9
click at [392, 26] on li "Sell Tickets" at bounding box center [407, 23] width 64 height 18
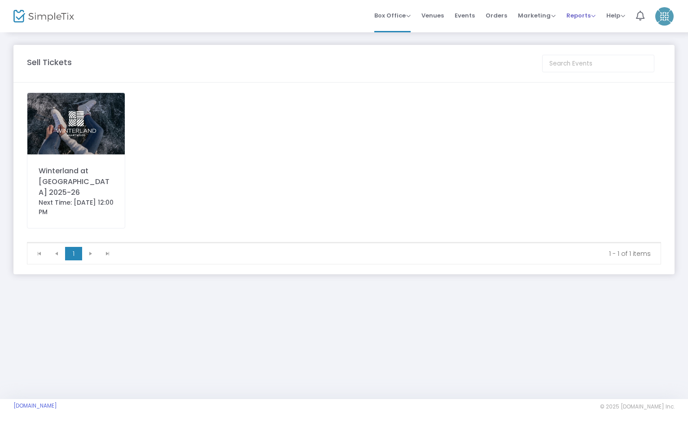
click at [571, 11] on span "Reports" at bounding box center [581, 15] width 29 height 9
click at [583, 40] on li "Sales Reports" at bounding box center [596, 41] width 58 height 18
